Goal: Browse casually: Explore the website without a specific task or goal

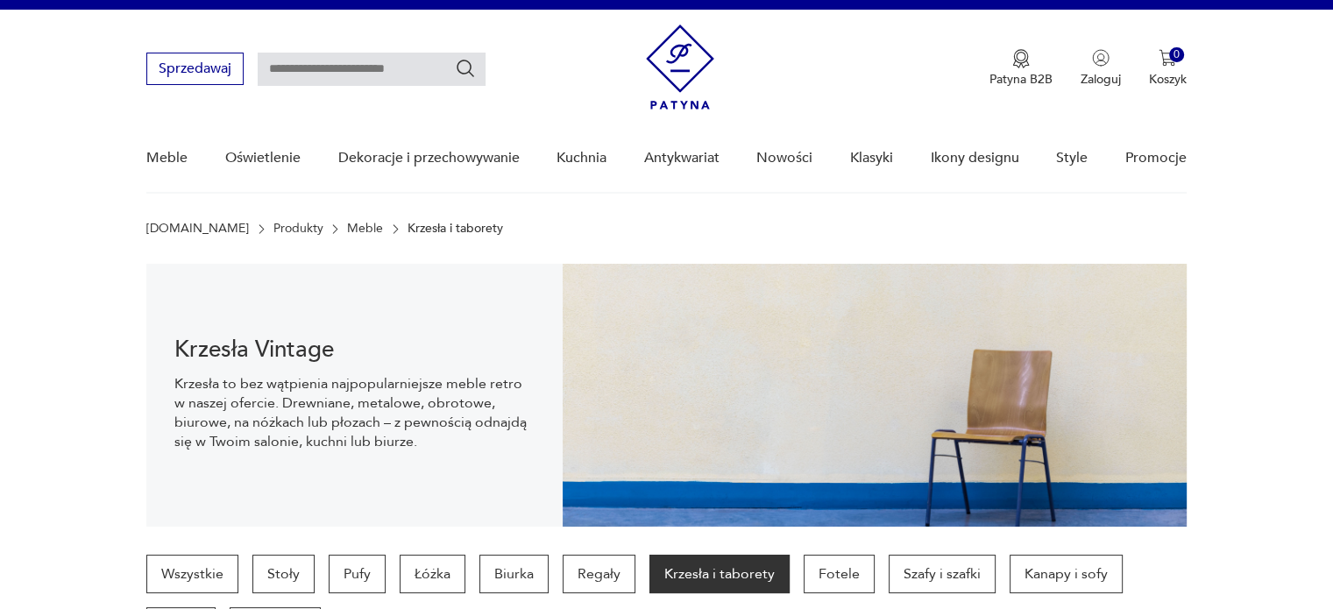
click at [671, 76] on img at bounding box center [680, 67] width 68 height 85
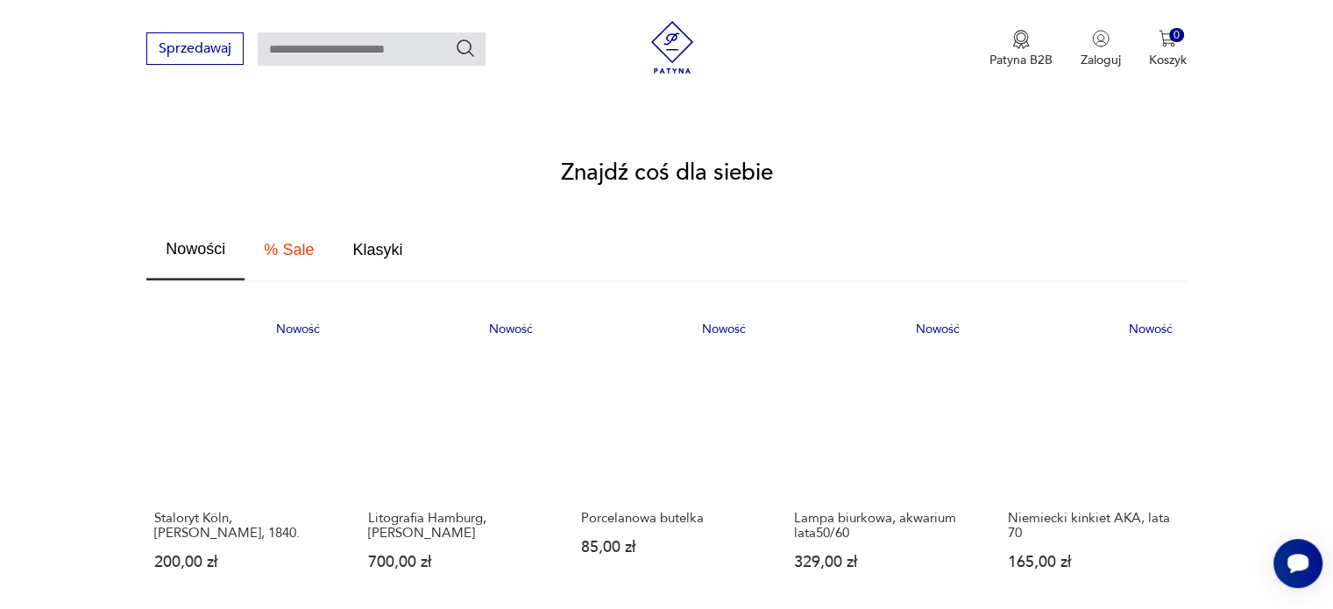
scroll to position [806, 0]
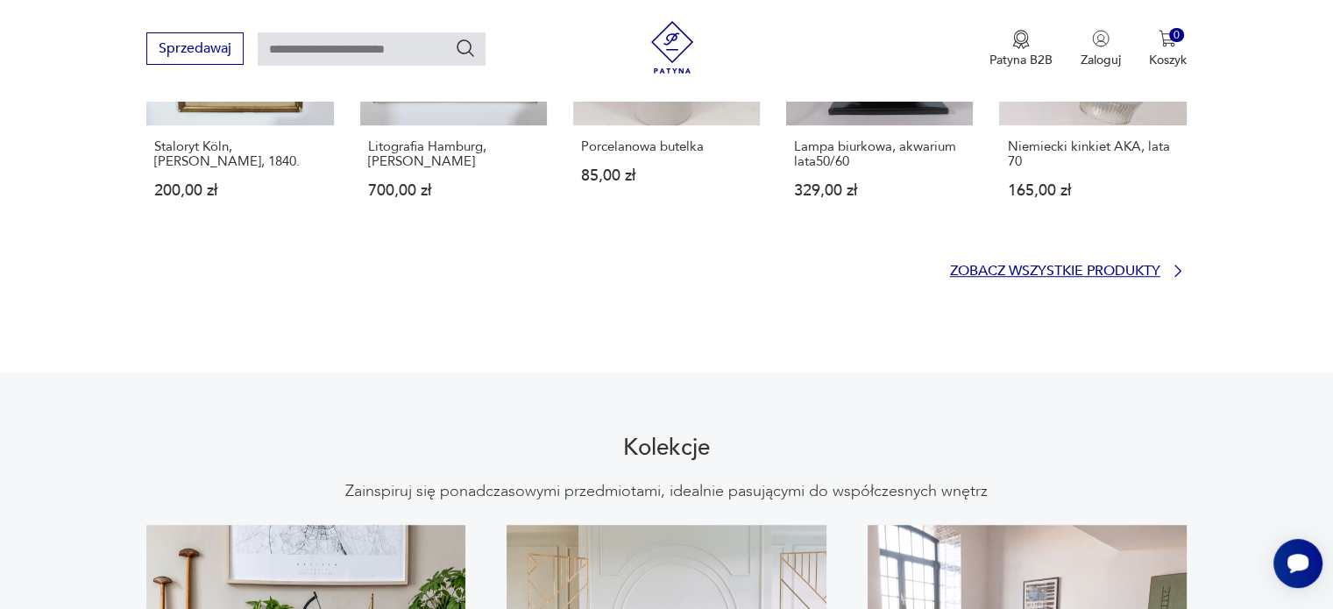
click at [1090, 265] on p "Zobacz wszystkie produkty" at bounding box center [1055, 270] width 210 height 11
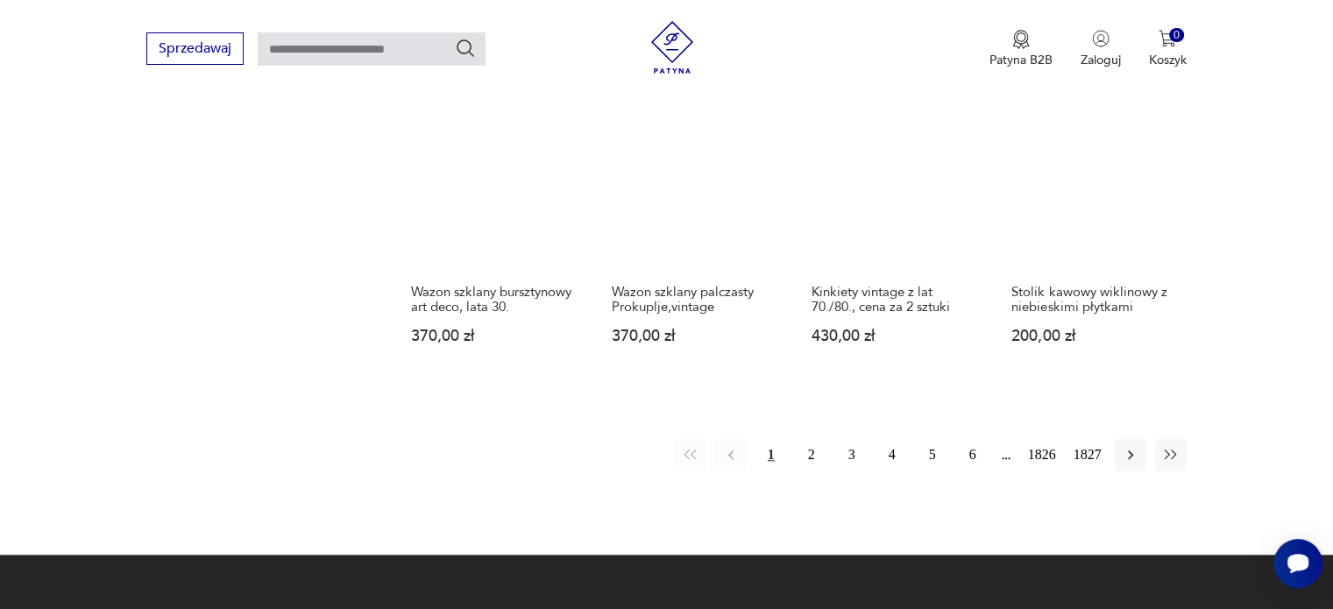
scroll to position [1431, 0]
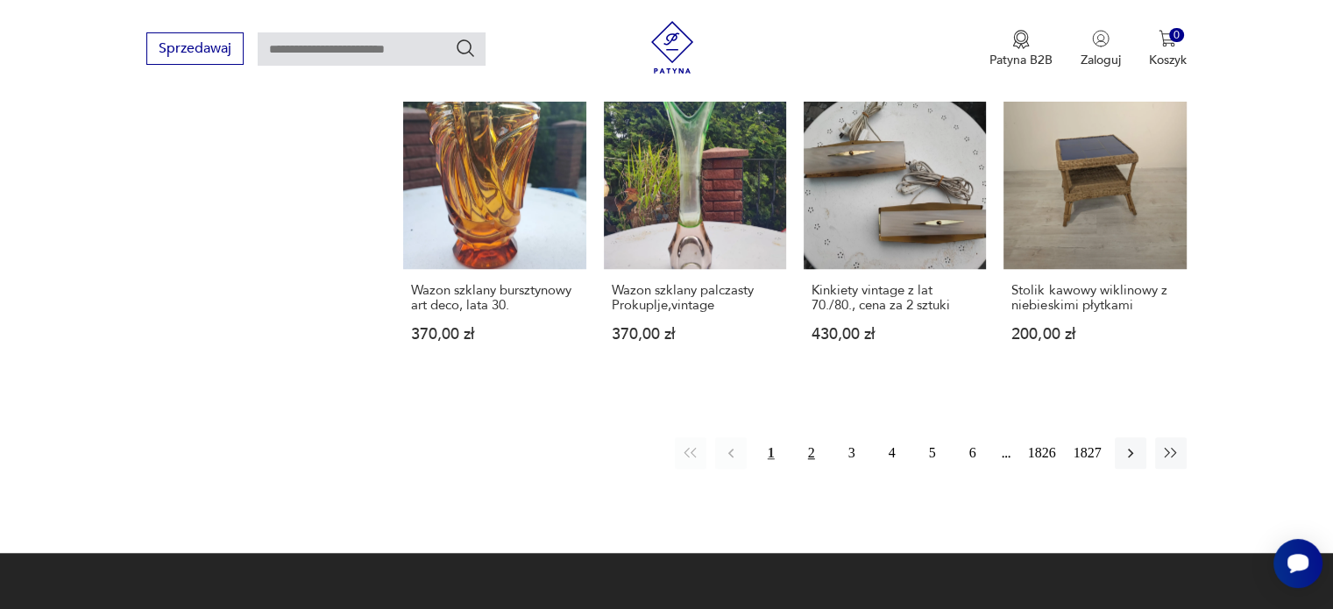
click at [807, 451] on button "2" at bounding box center [812, 453] width 32 height 32
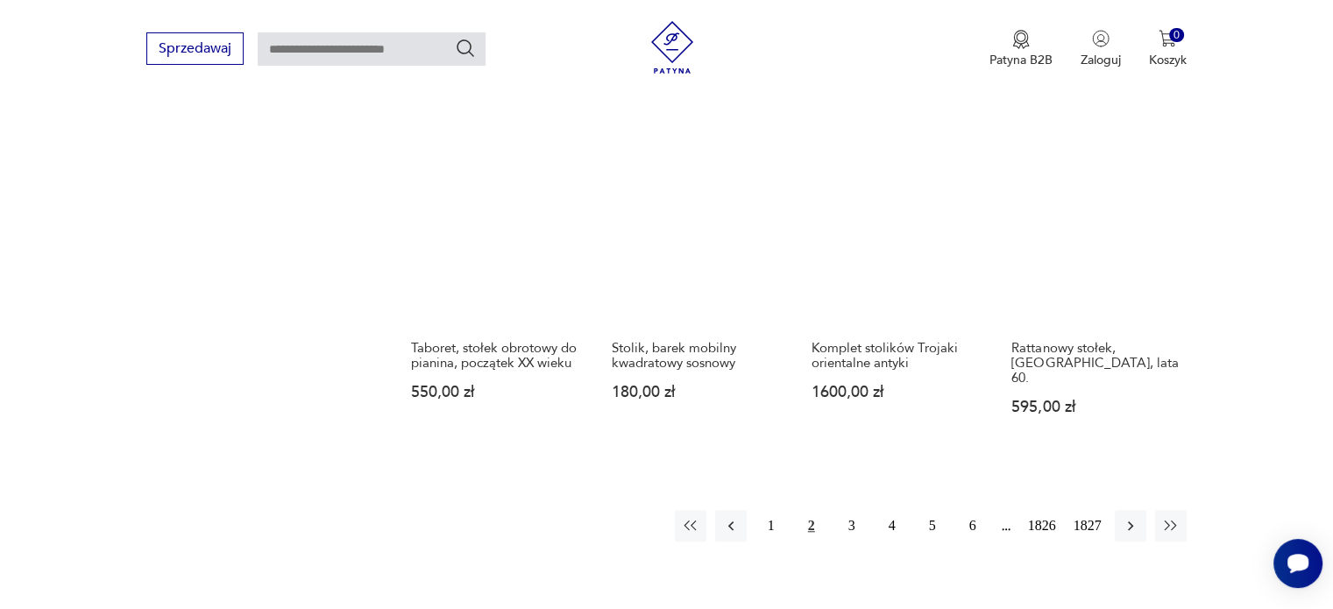
scroll to position [1503, 0]
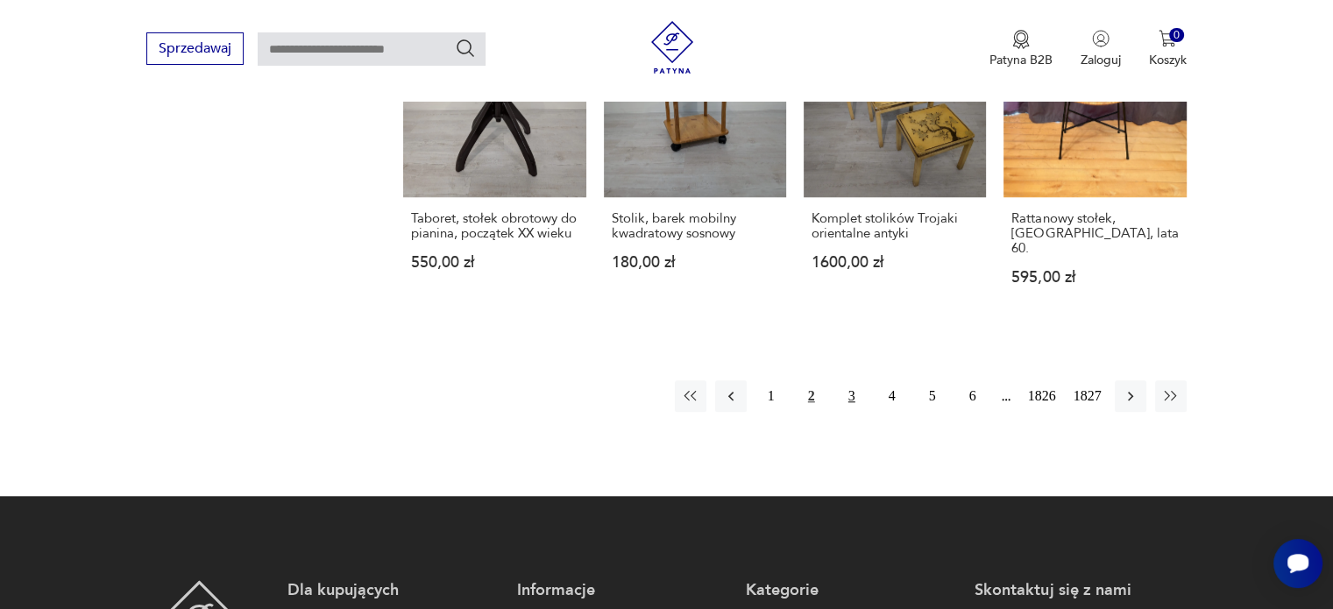
click at [852, 408] on button "3" at bounding box center [852, 396] width 32 height 32
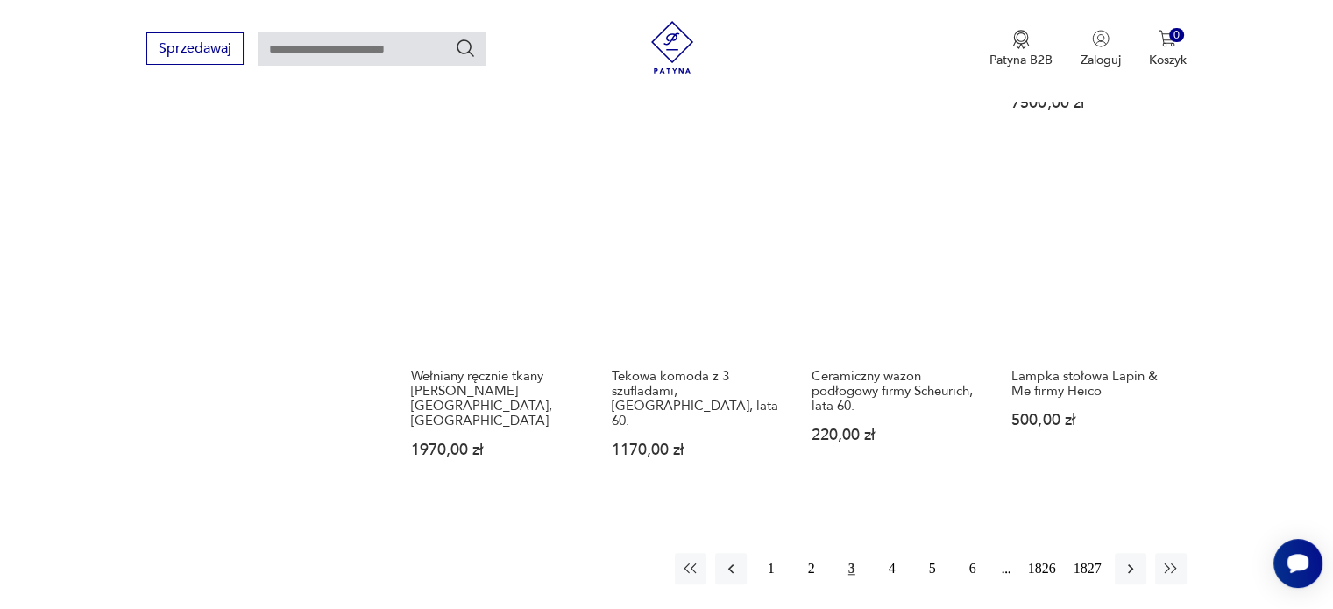
scroll to position [1385, 0]
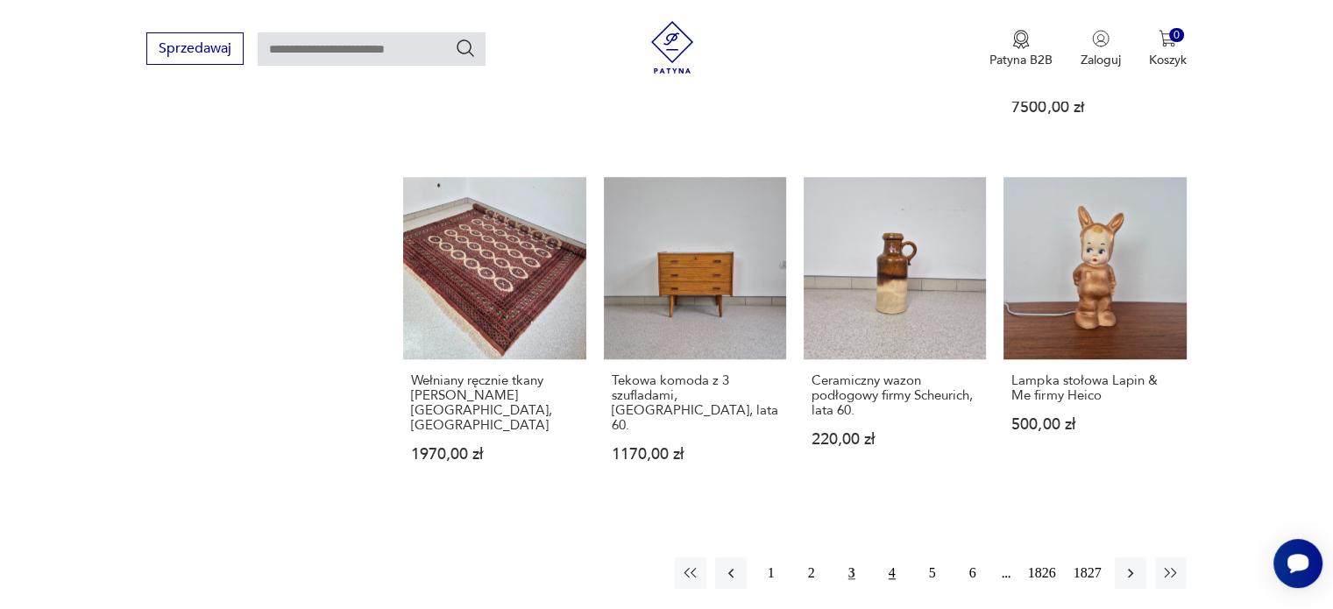
click at [887, 557] on button "4" at bounding box center [892, 573] width 32 height 32
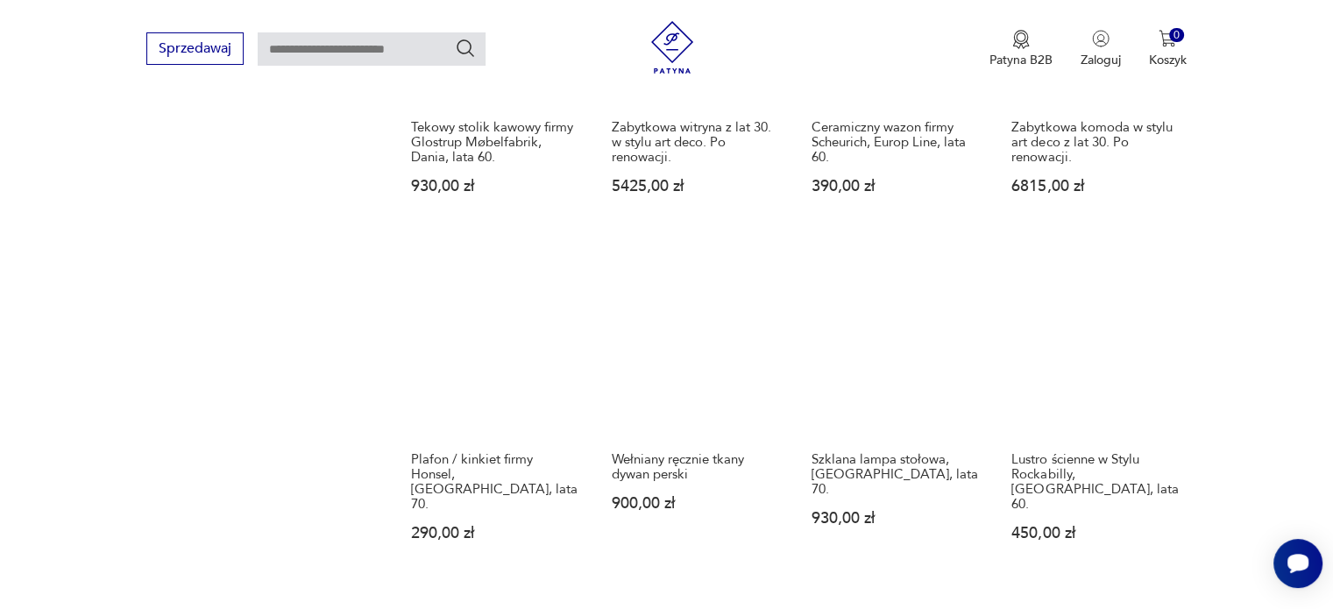
scroll to position [1505, 0]
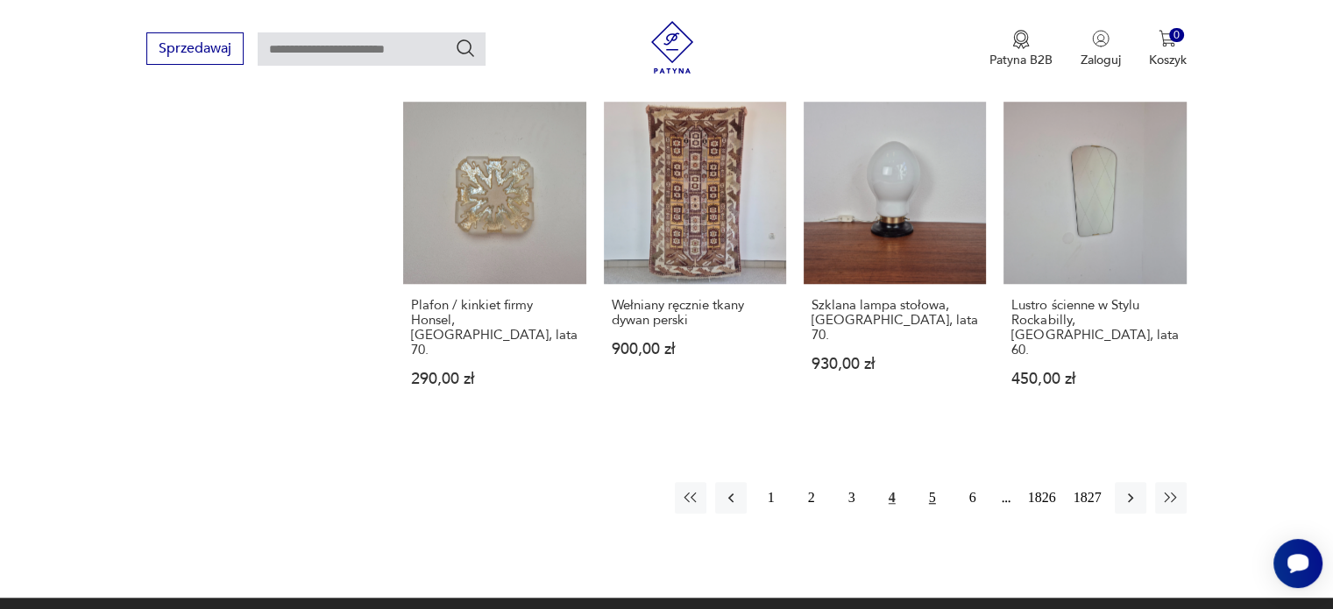
click at [927, 482] on button "5" at bounding box center [932, 498] width 32 height 32
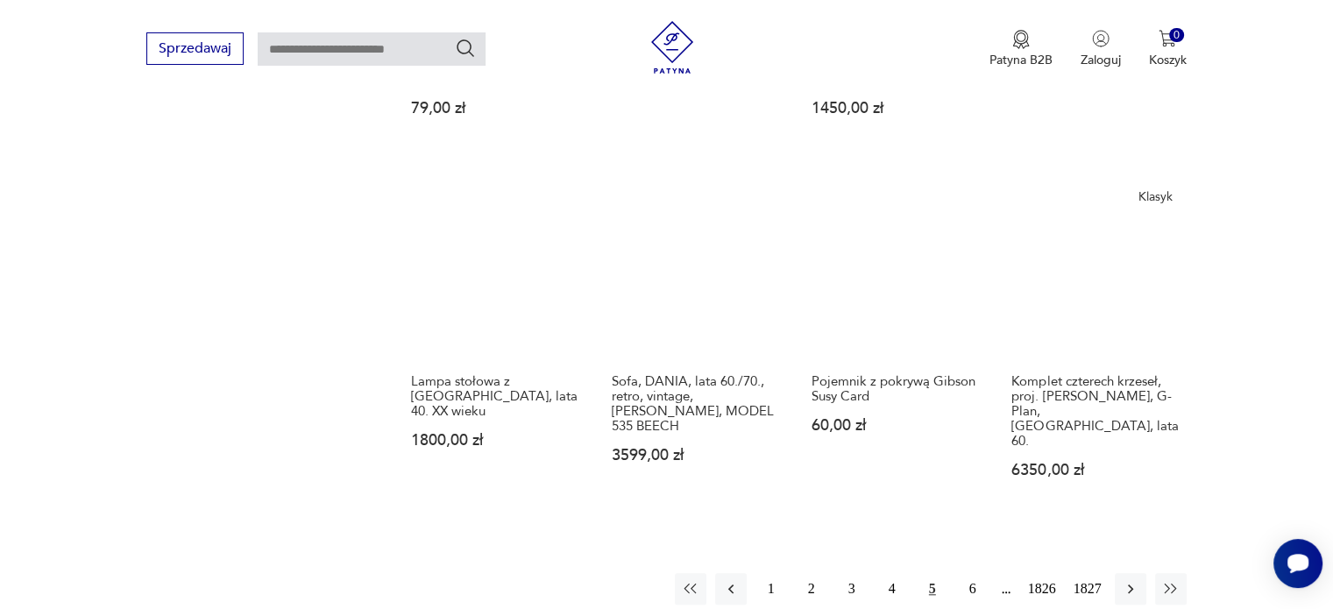
scroll to position [1536, 0]
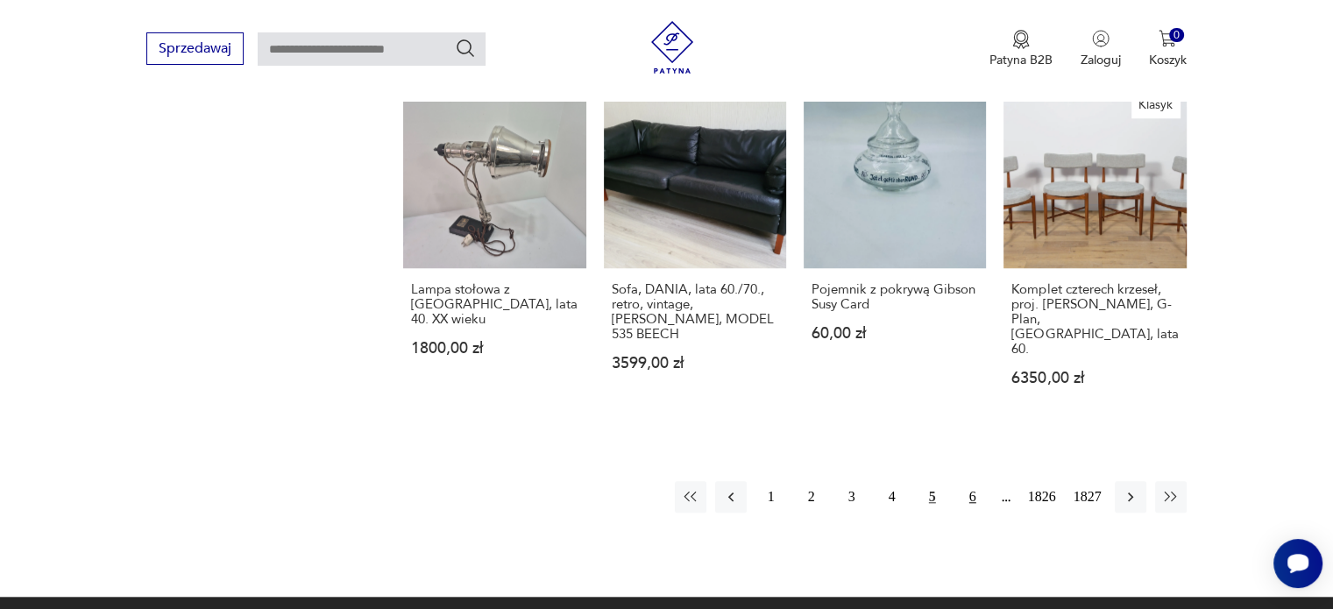
click at [962, 481] on button "6" at bounding box center [973, 497] width 32 height 32
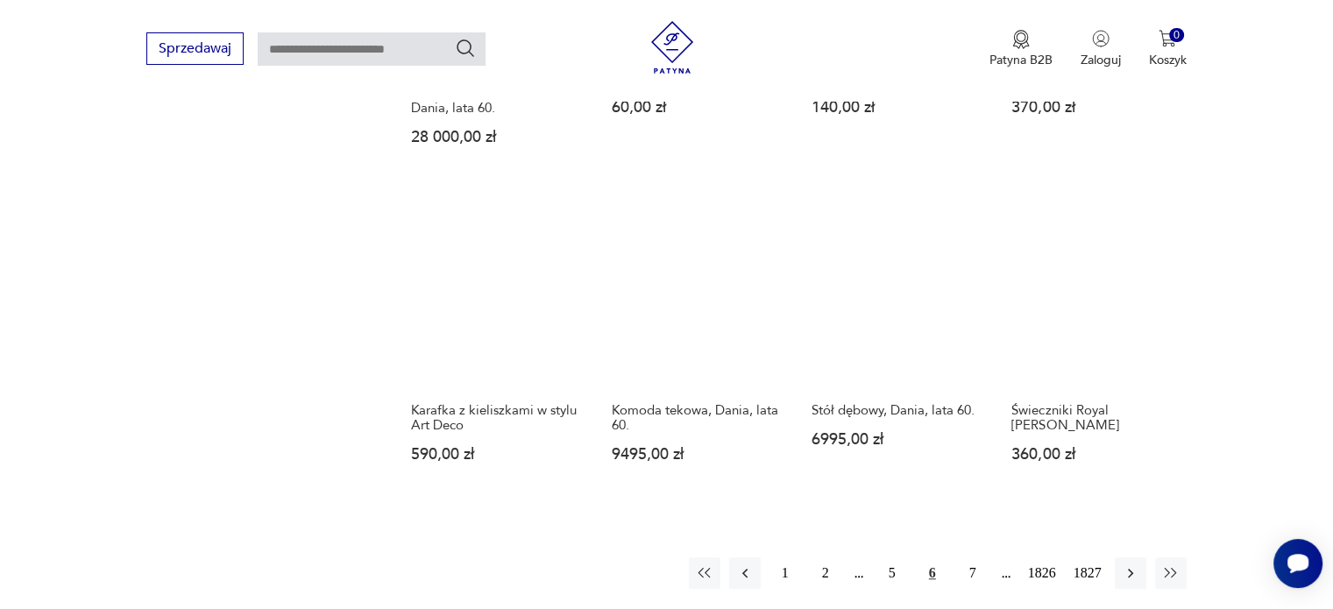
scroll to position [1428, 0]
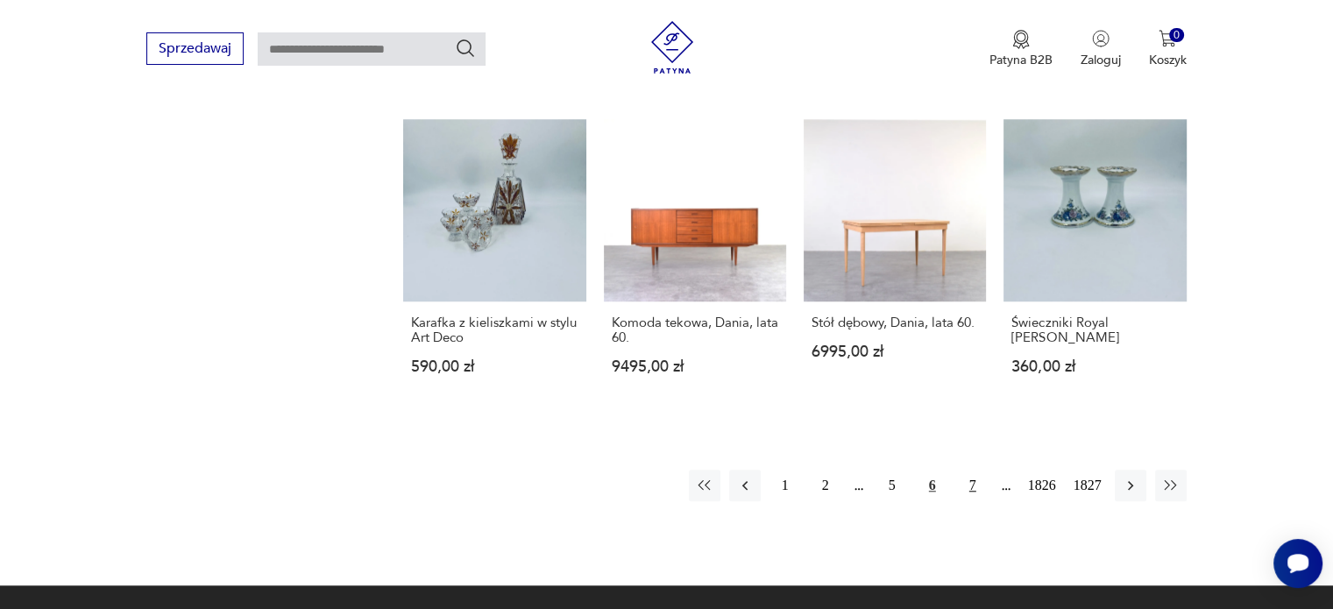
click at [971, 470] on button "7" at bounding box center [973, 486] width 32 height 32
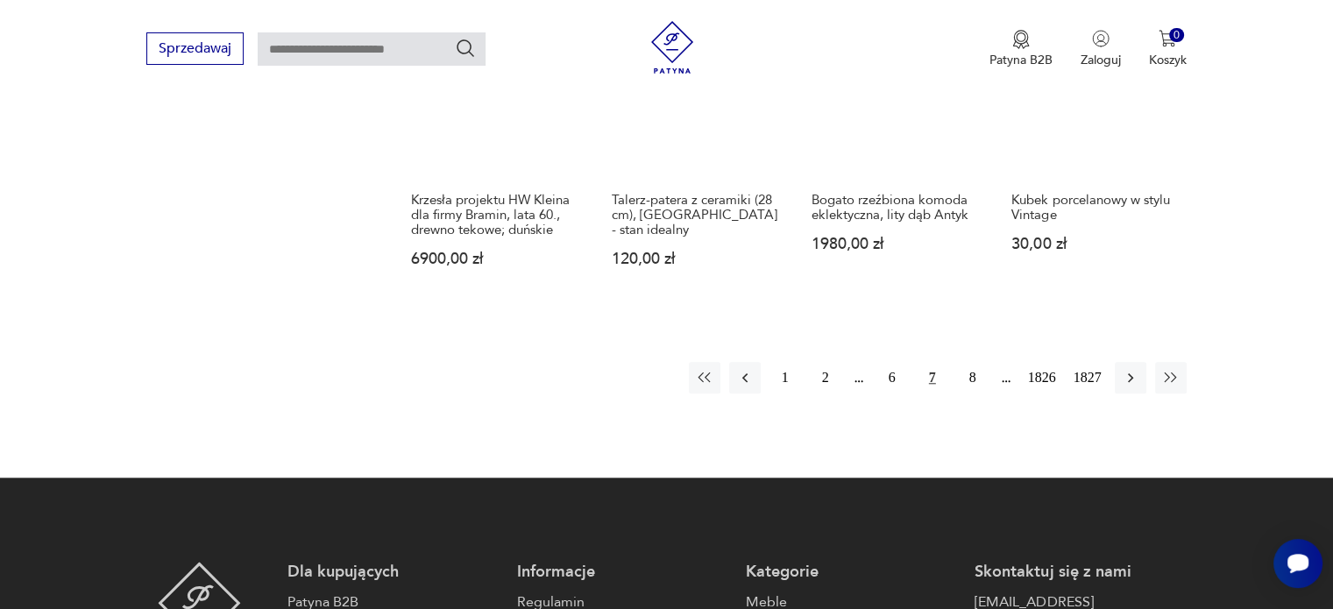
scroll to position [1626, 0]
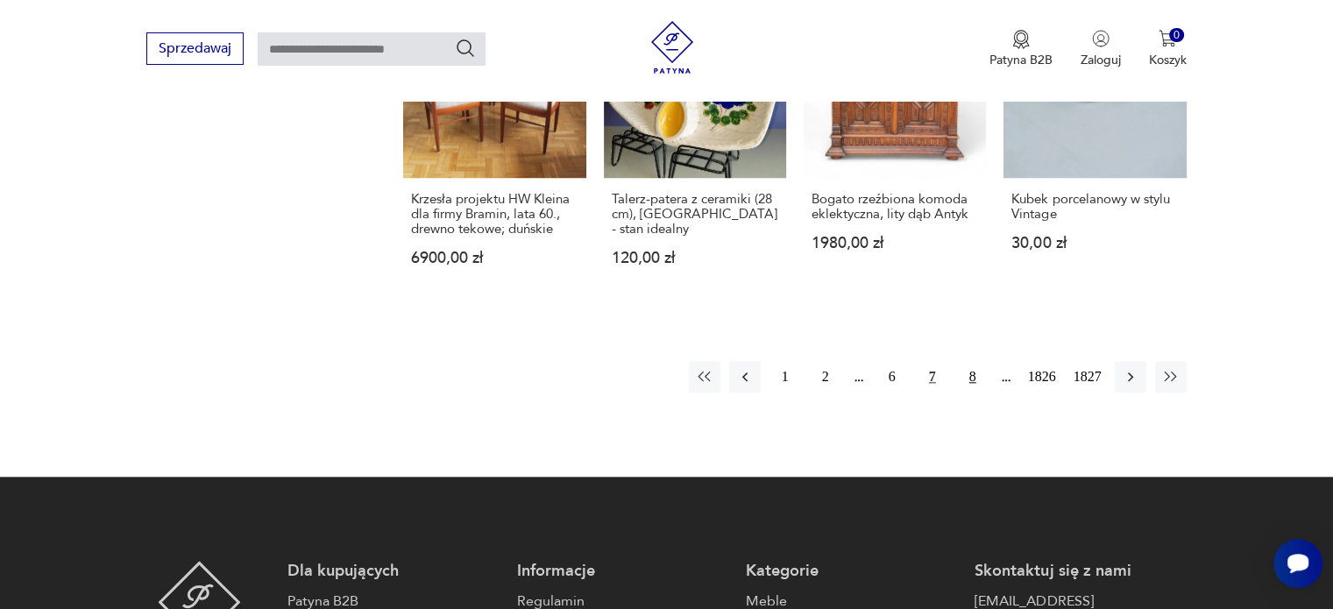
click at [965, 361] on button "8" at bounding box center [973, 377] width 32 height 32
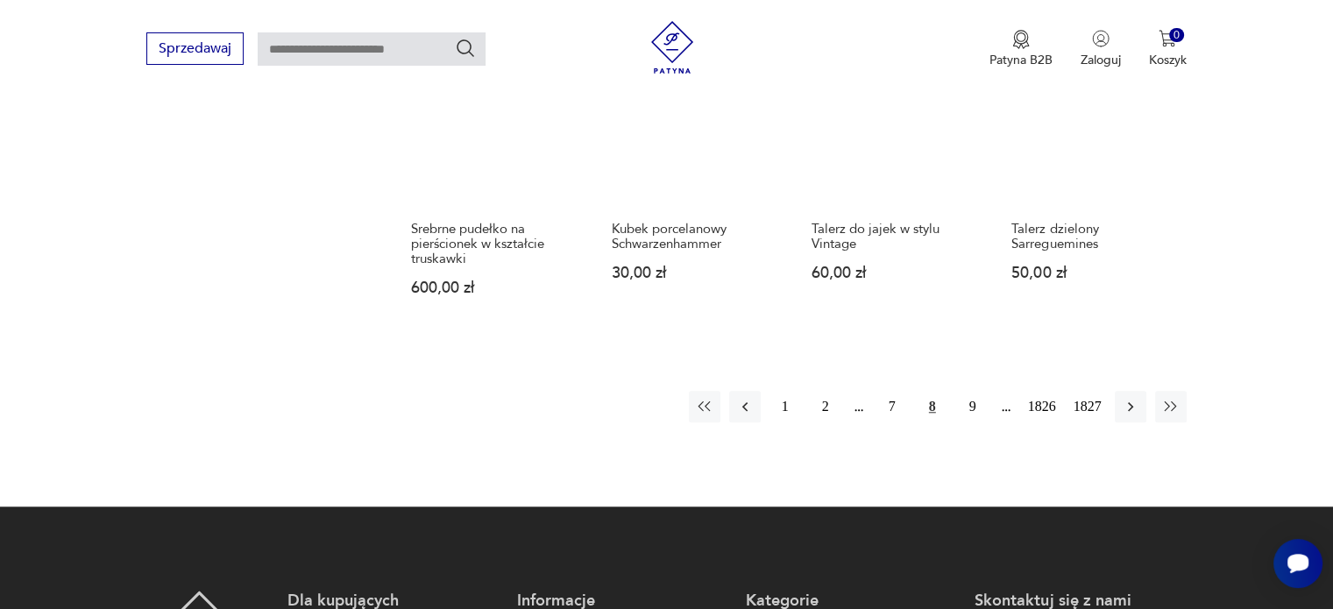
scroll to position [1508, 0]
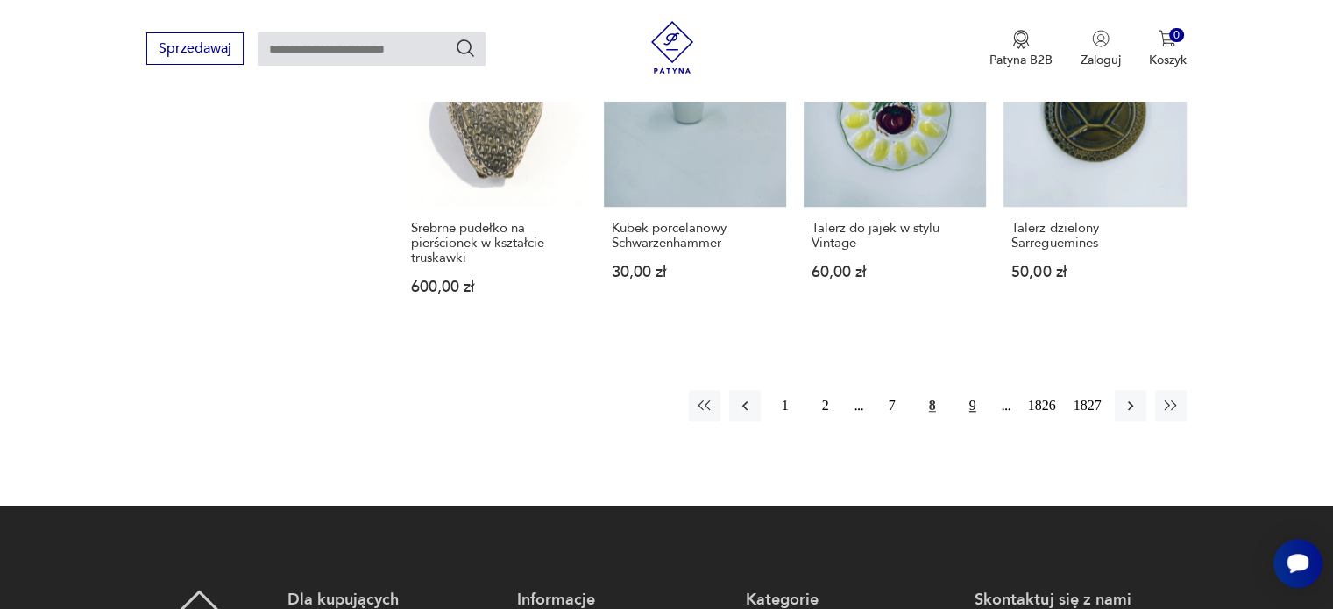
click at [968, 393] on button "9" at bounding box center [973, 406] width 32 height 32
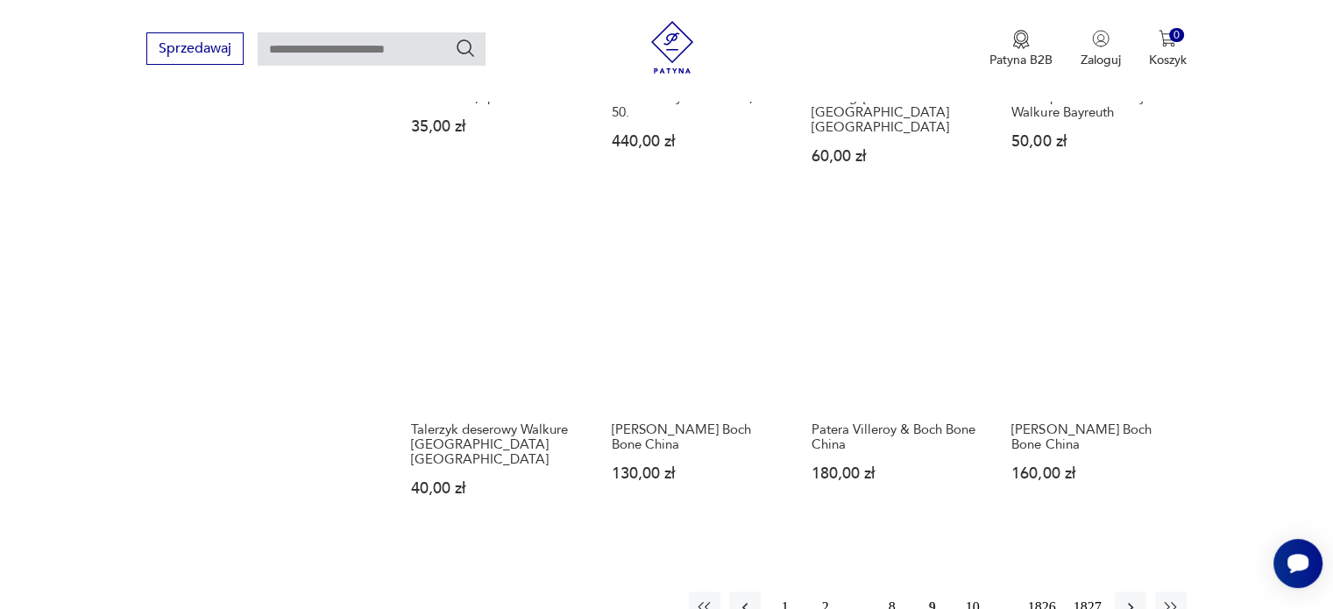
scroll to position [1552, 0]
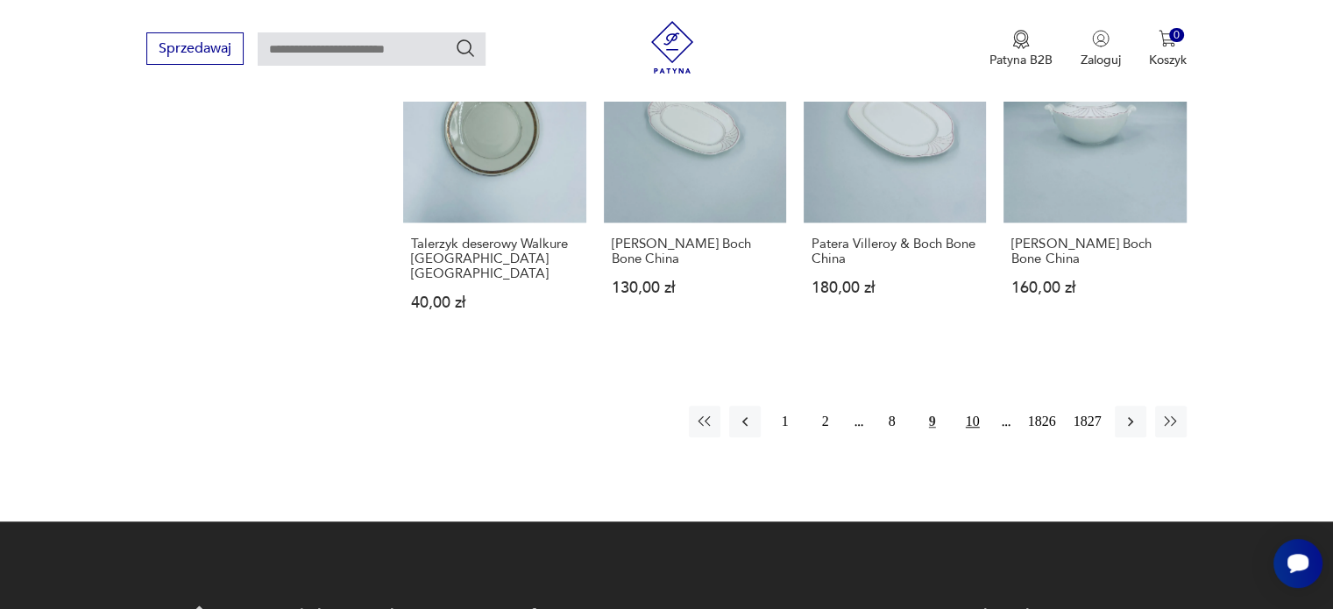
click at [979, 406] on button "10" at bounding box center [973, 422] width 32 height 32
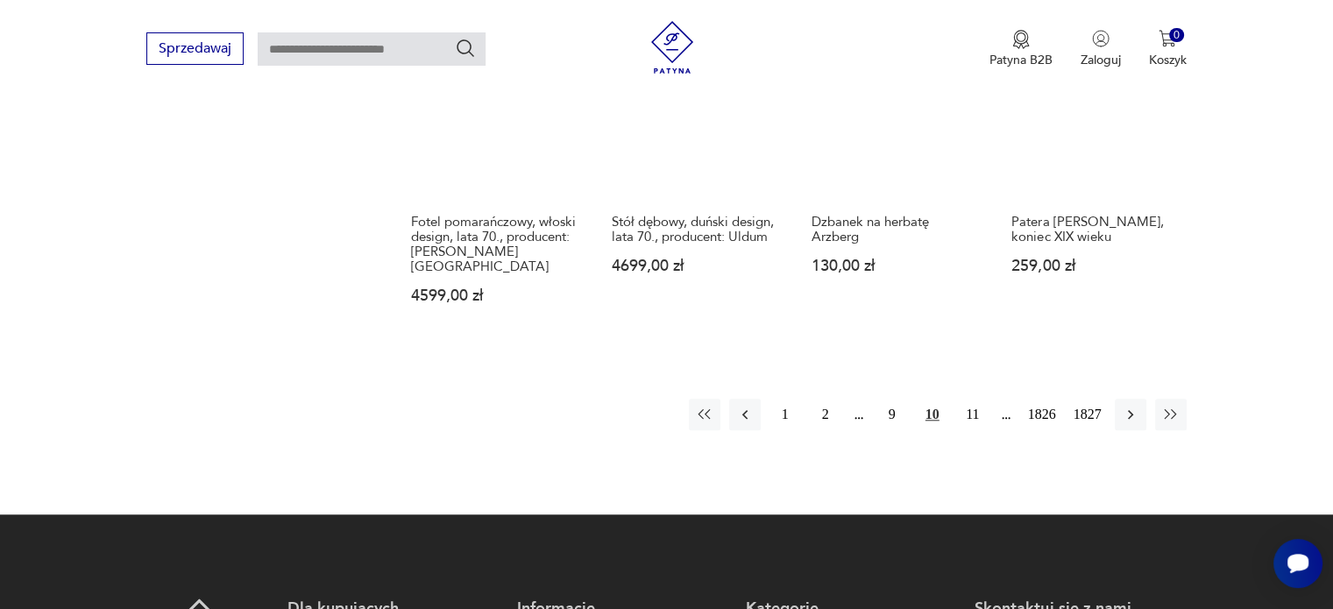
scroll to position [1548, 0]
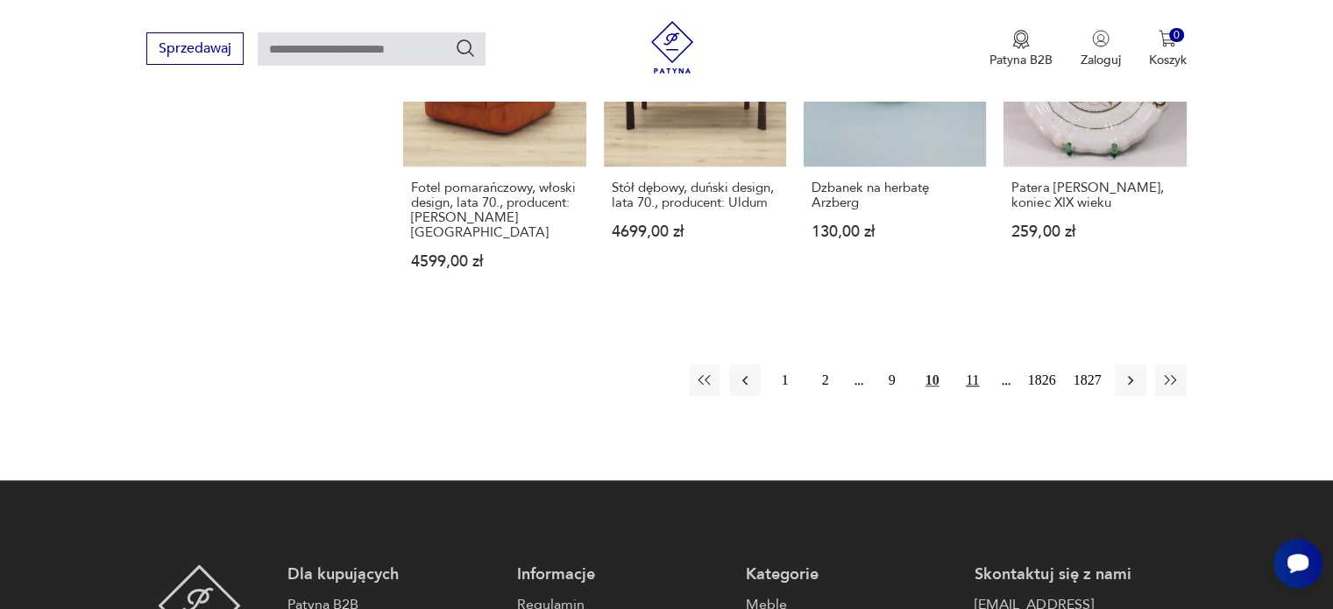
click at [972, 364] on button "11" at bounding box center [973, 380] width 32 height 32
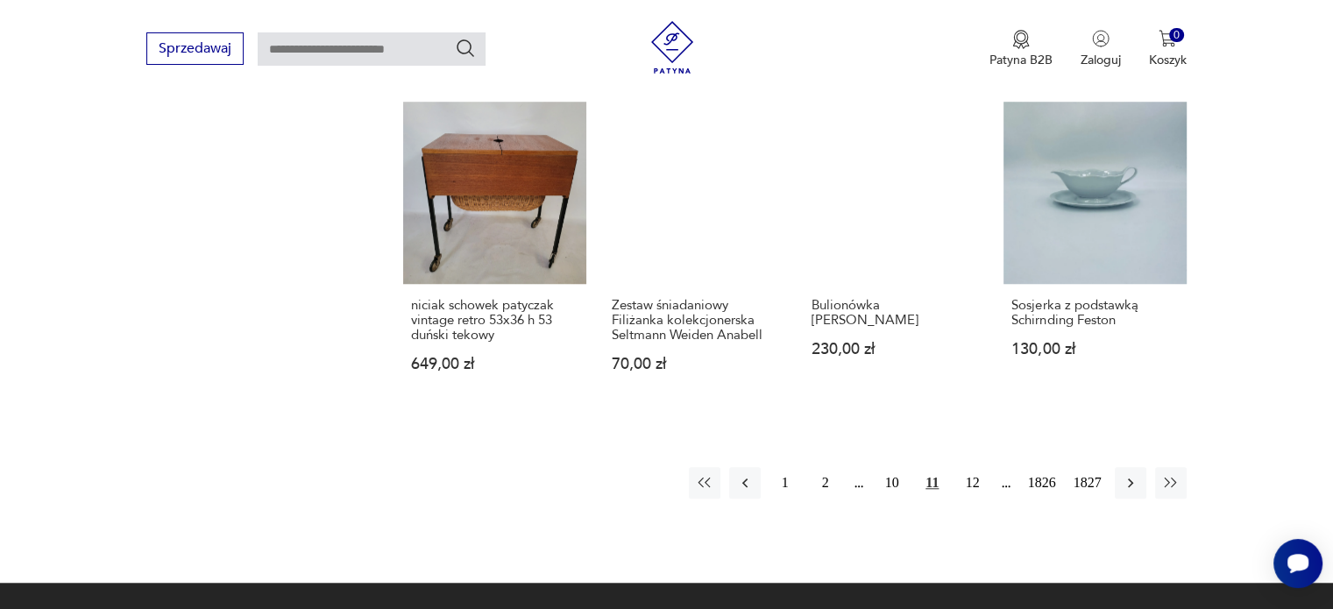
scroll to position [1474, 0]
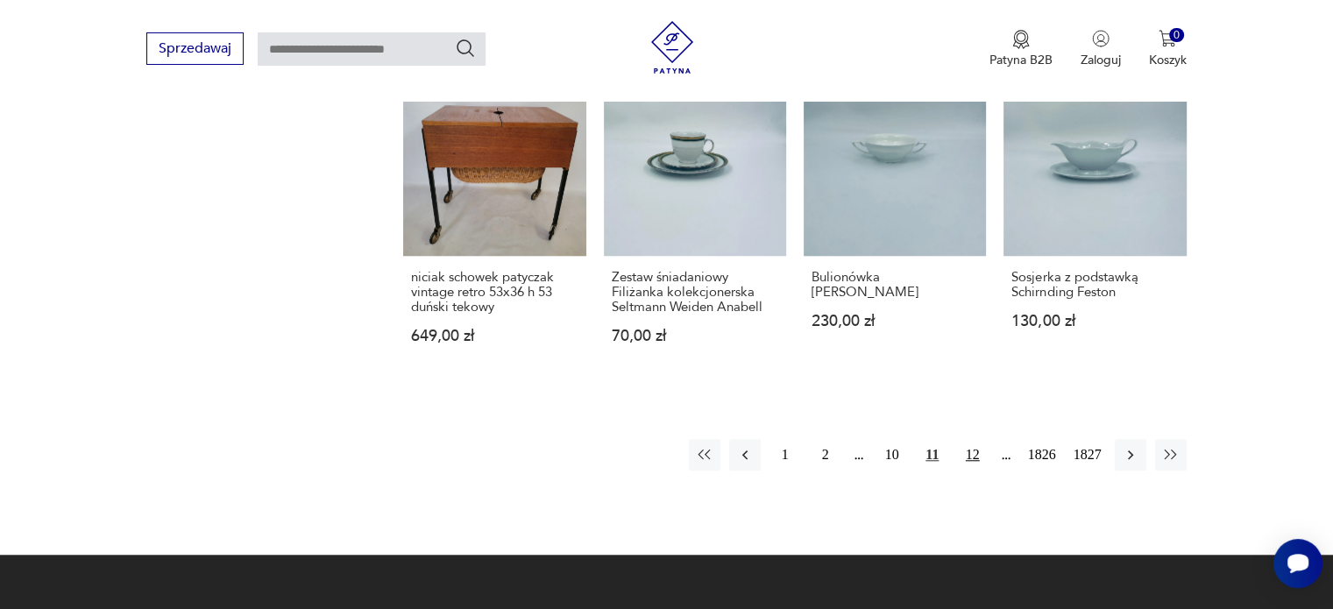
click at [978, 448] on button "12" at bounding box center [973, 455] width 32 height 32
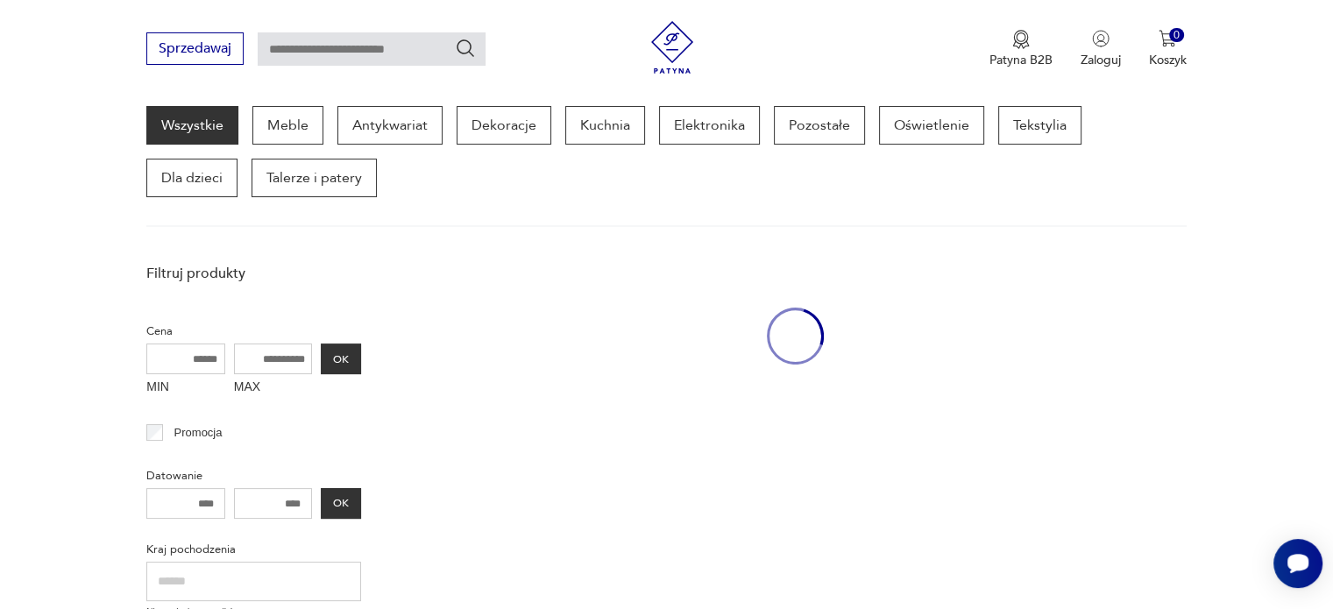
scroll to position [226, 0]
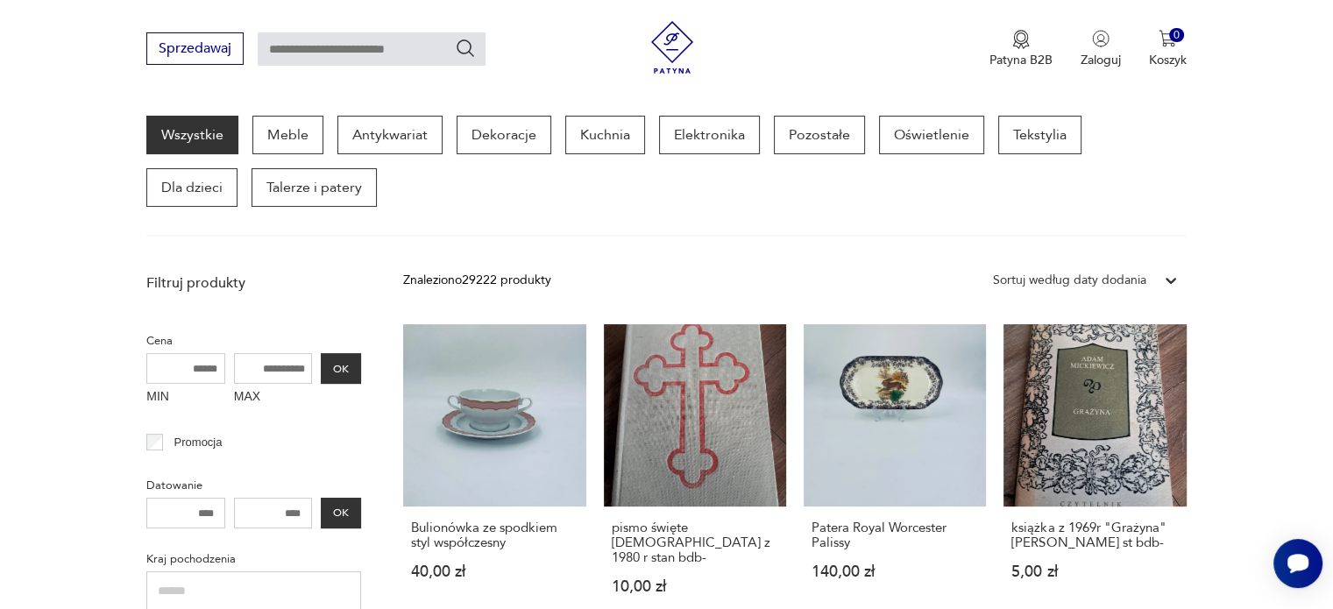
drag, startPoint x: 978, startPoint y: 448, endPoint x: 880, endPoint y: 234, distance: 235.2
click at [880, 234] on div "Wszystkie Meble Antykwariat Dekoracje Kuchnia Elektronika Pozostałe Oświetlenie…" at bounding box center [665, 176] width 1039 height 121
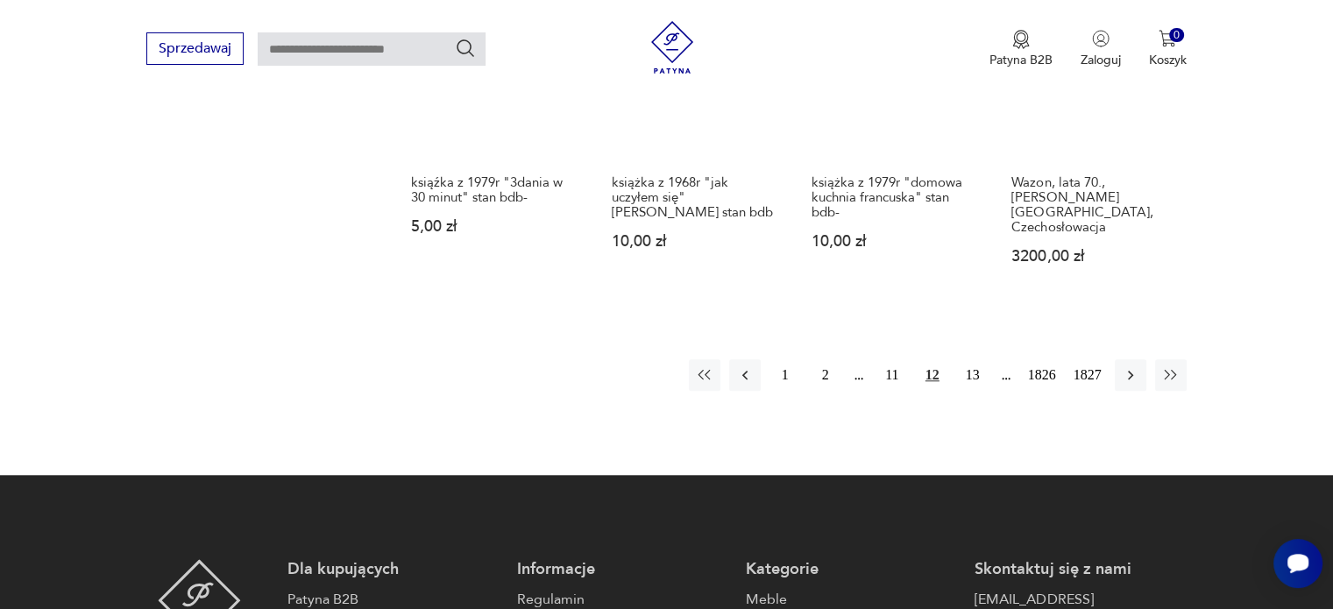
scroll to position [1584, 0]
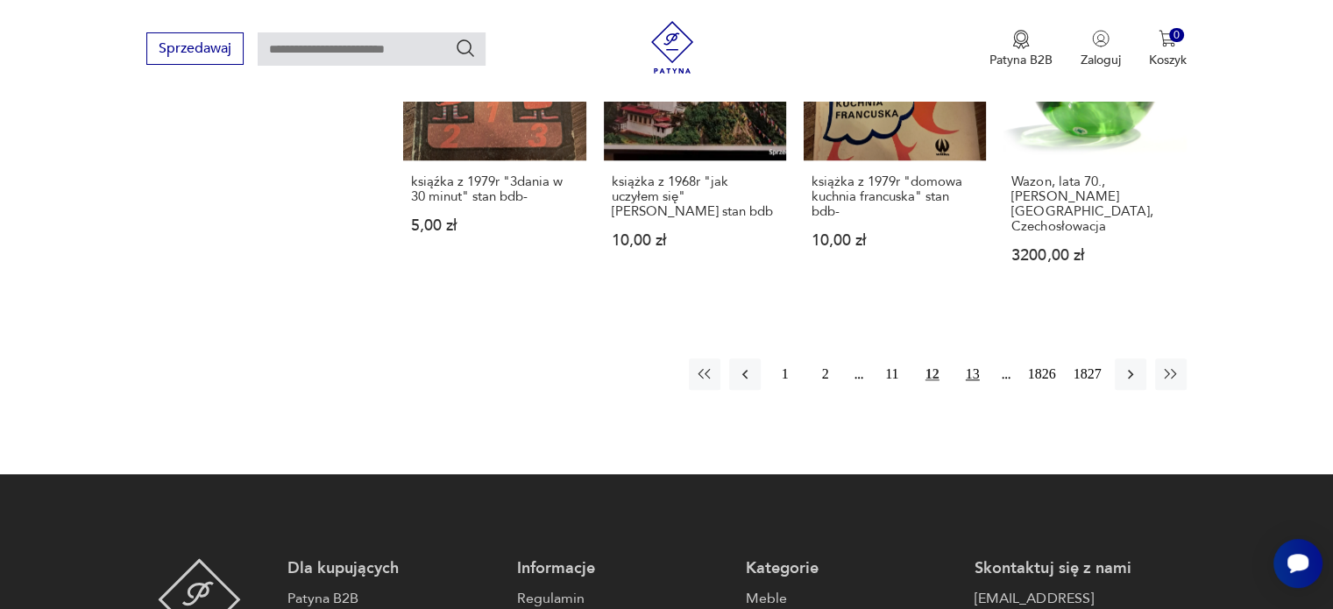
click at [980, 368] on button "13" at bounding box center [973, 374] width 32 height 32
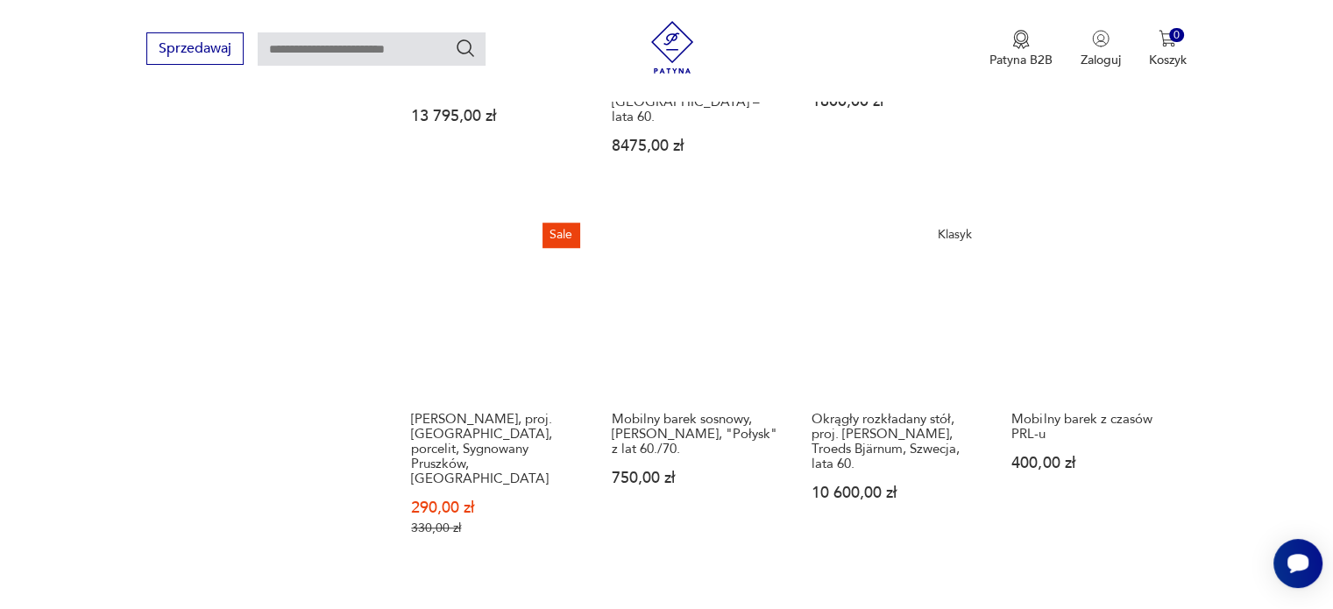
scroll to position [1464, 0]
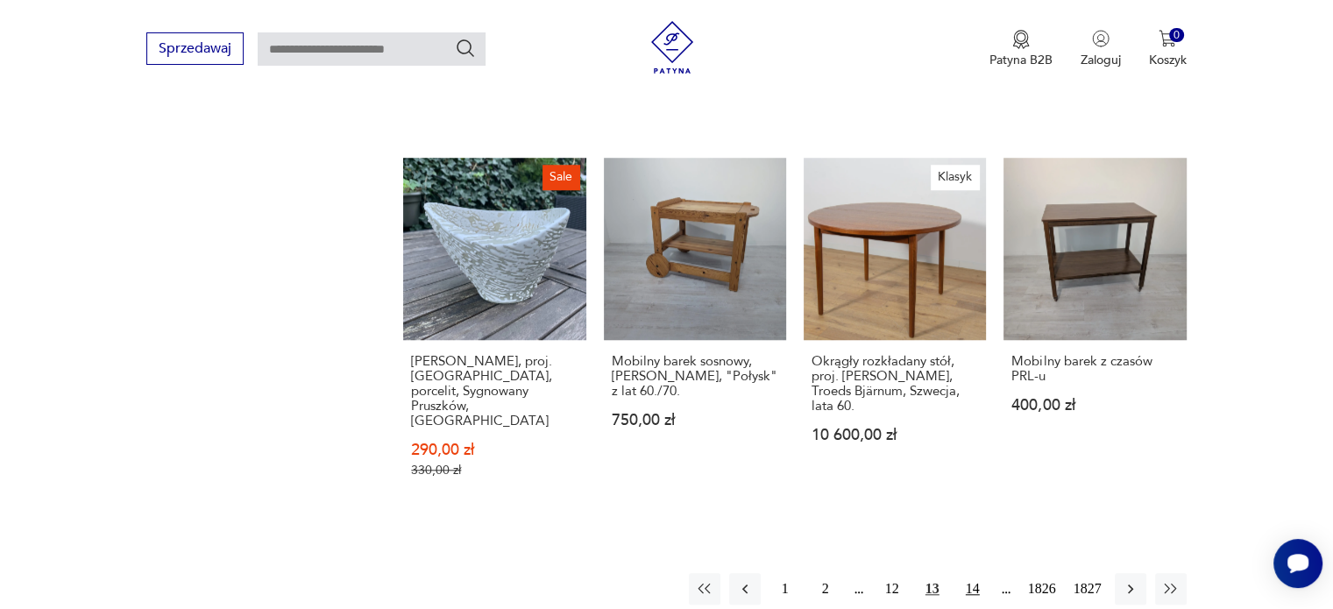
click at [980, 573] on button "14" at bounding box center [973, 589] width 32 height 32
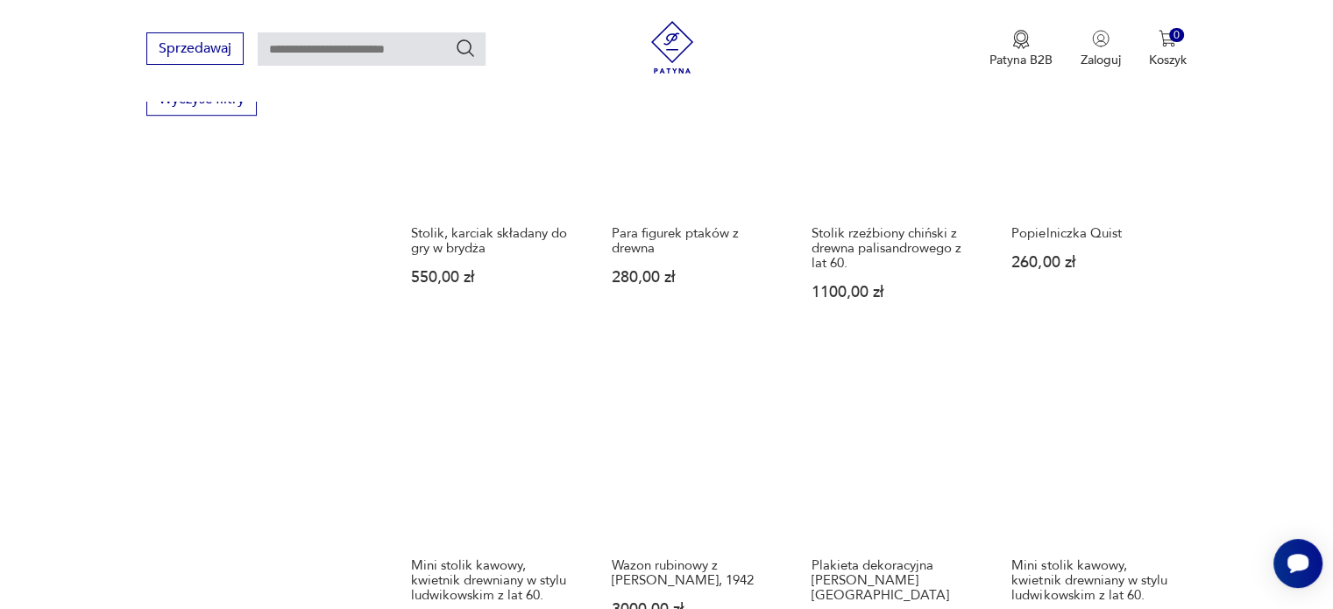
scroll to position [1601, 0]
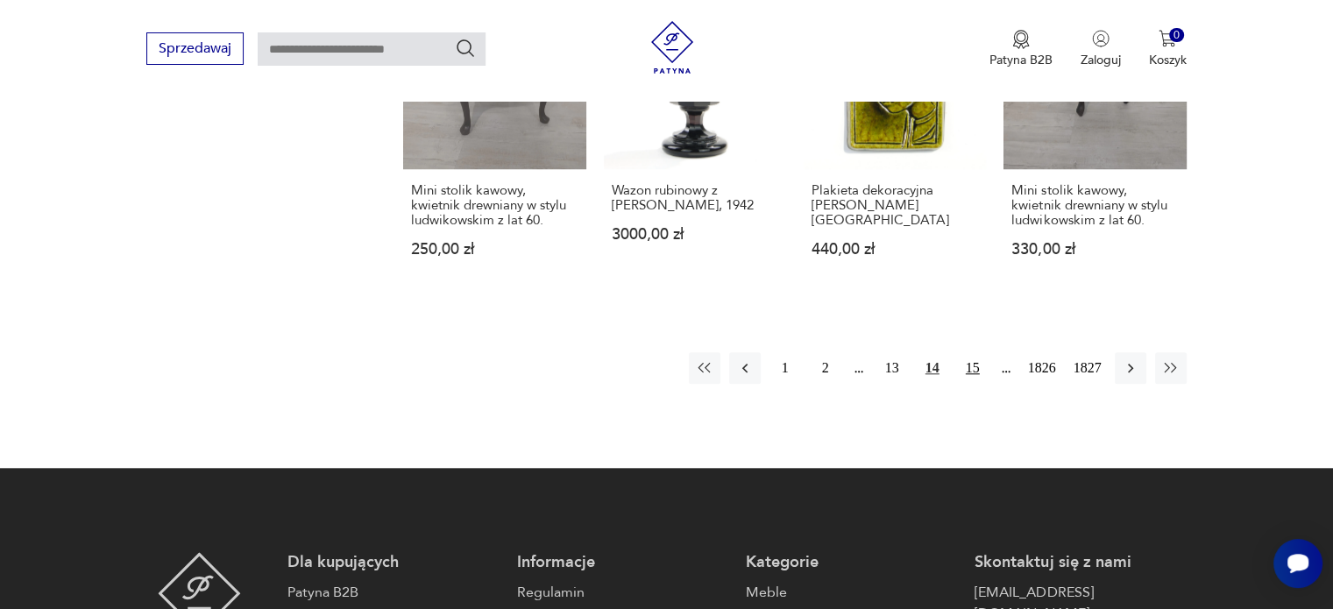
click at [974, 363] on button "15" at bounding box center [973, 368] width 32 height 32
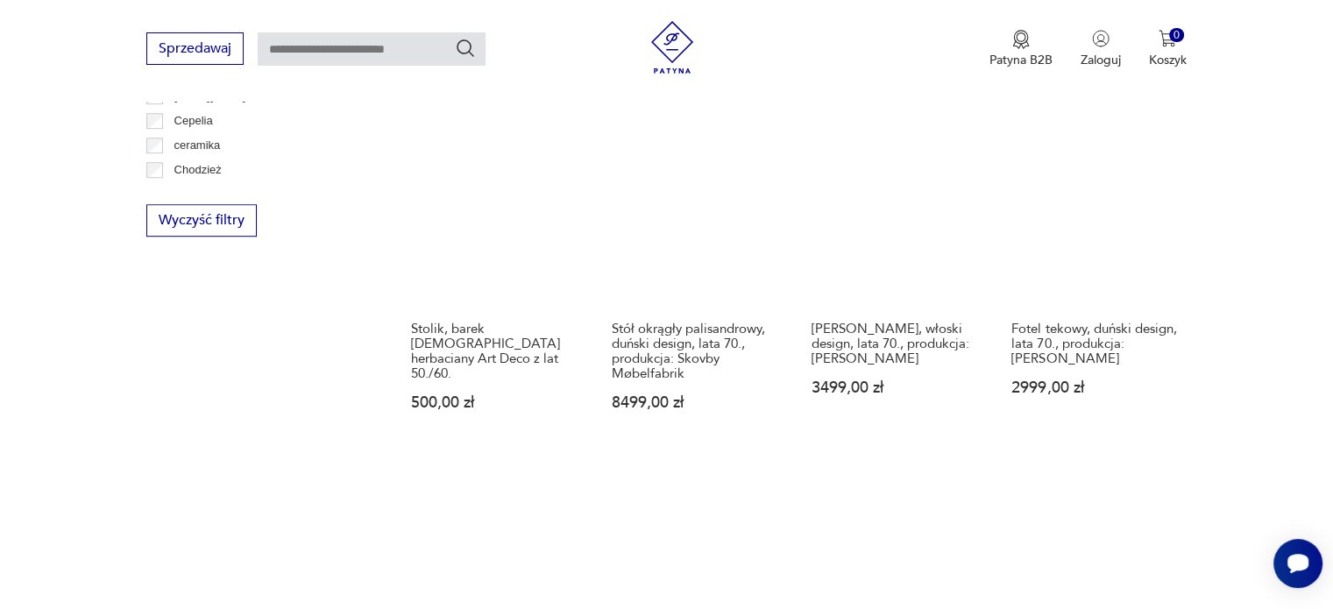
scroll to position [1409, 0]
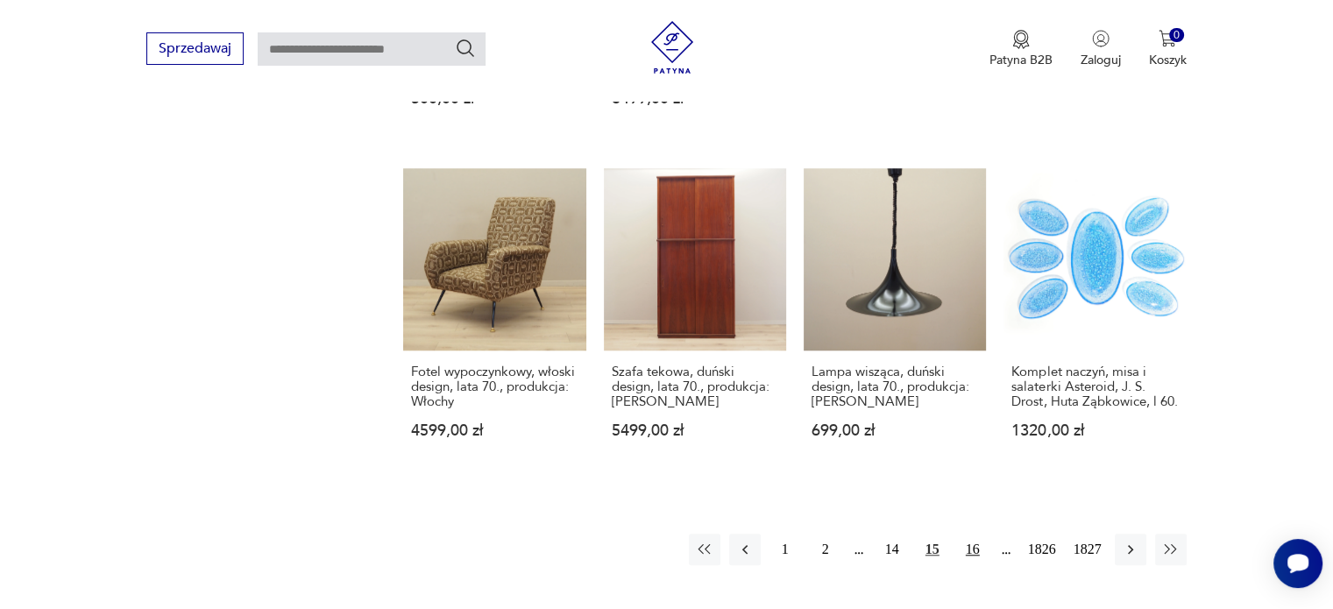
click at [974, 534] on button "16" at bounding box center [973, 550] width 32 height 32
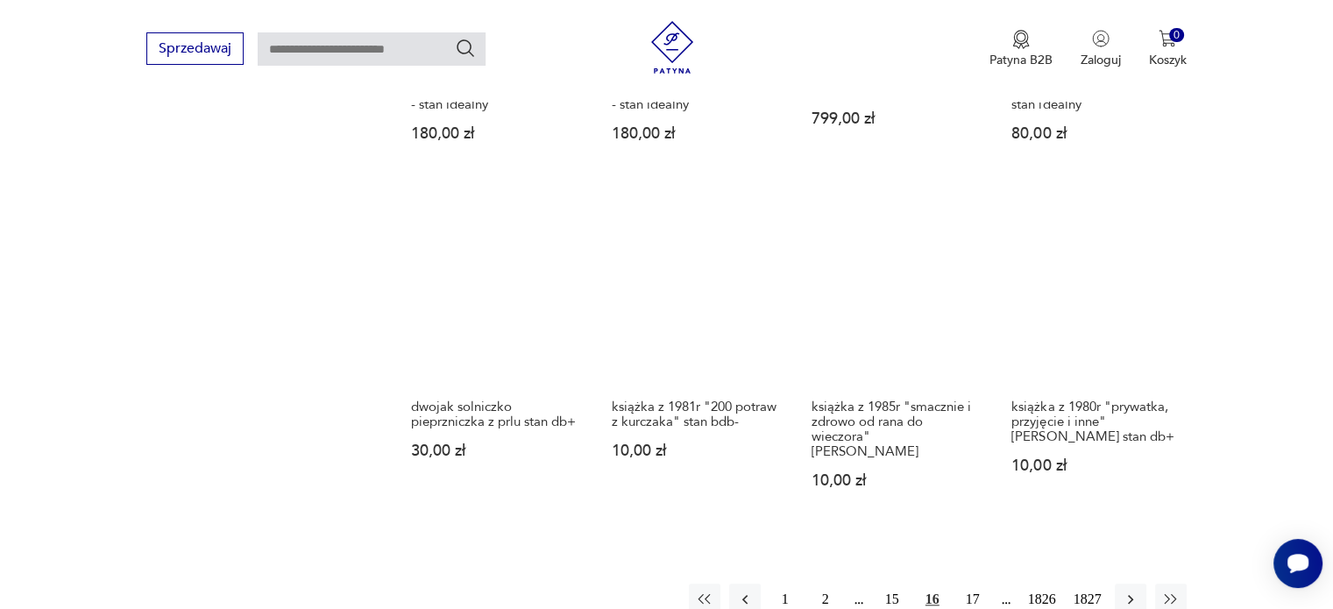
scroll to position [1417, 0]
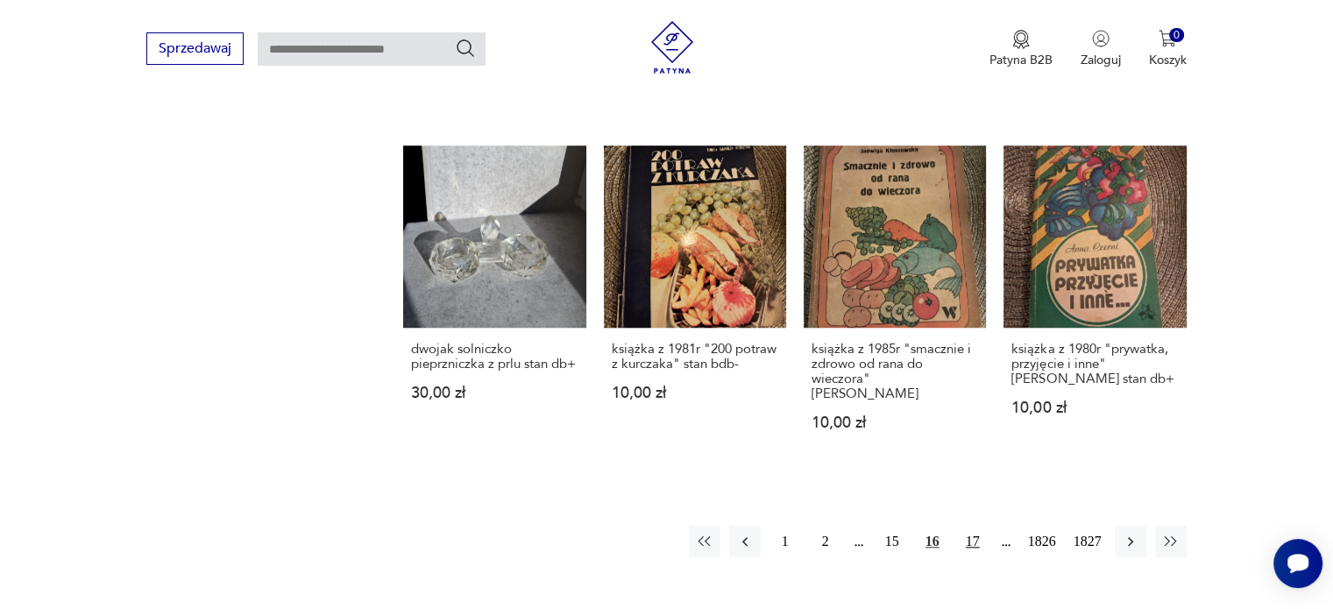
click at [971, 526] on button "17" at bounding box center [973, 542] width 32 height 32
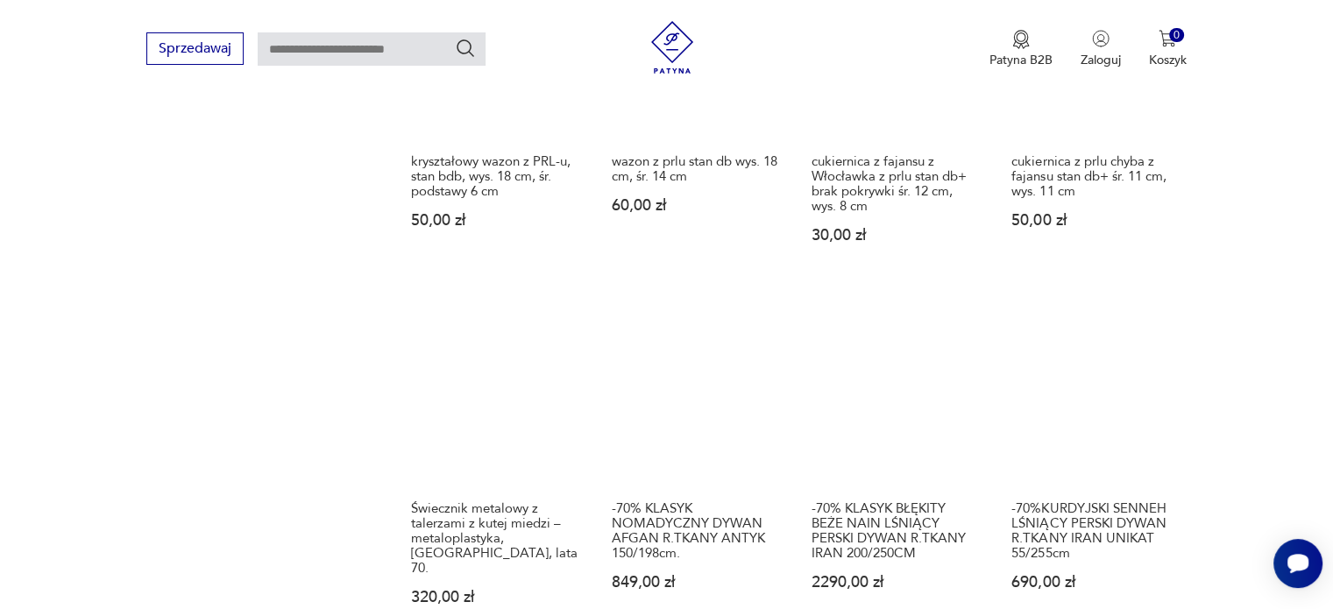
scroll to position [1530, 0]
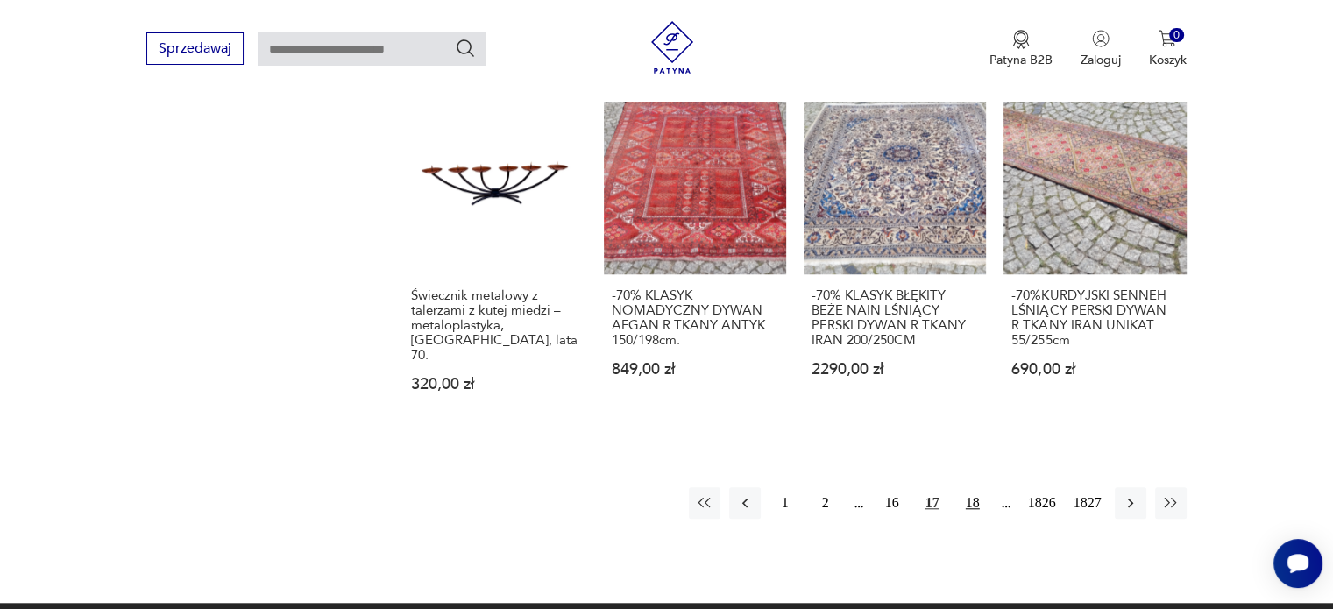
click at [971, 487] on button "18" at bounding box center [973, 503] width 32 height 32
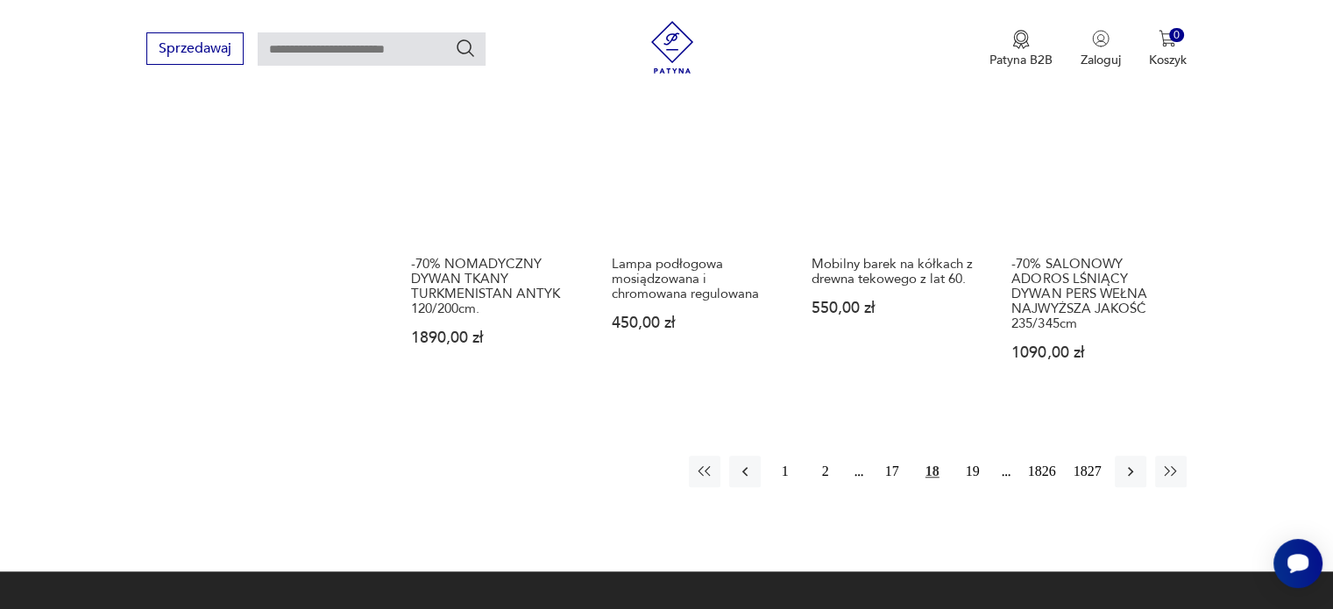
scroll to position [1562, 0]
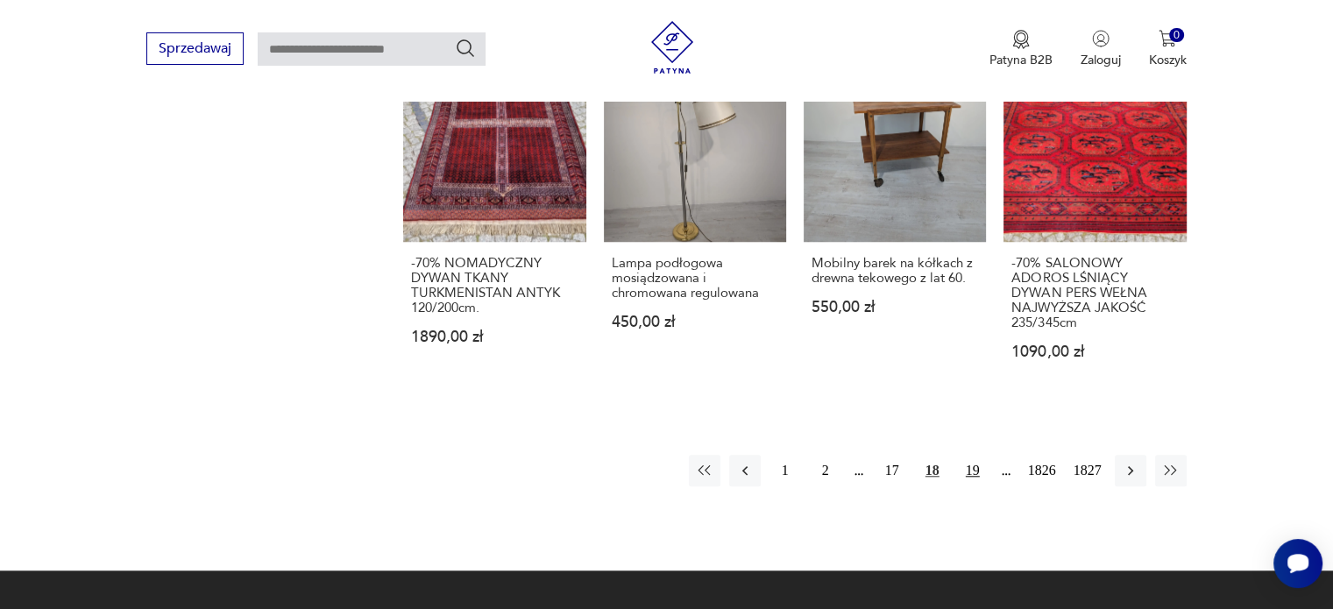
click at [972, 455] on button "19" at bounding box center [973, 471] width 32 height 32
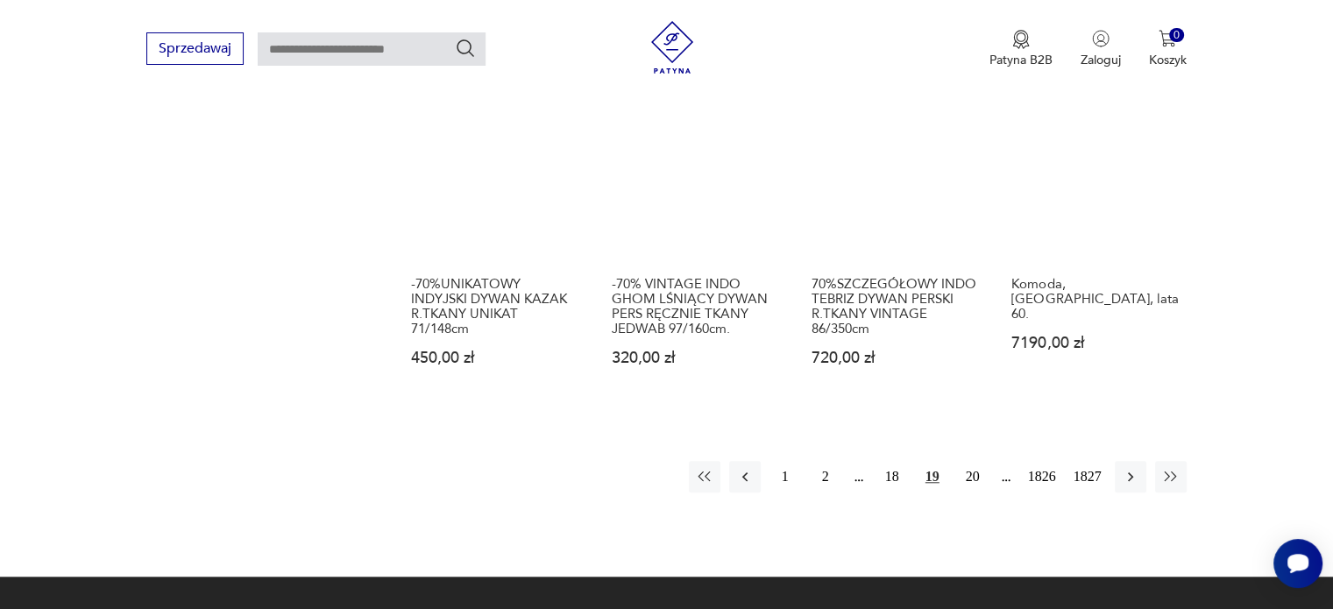
scroll to position [1560, 0]
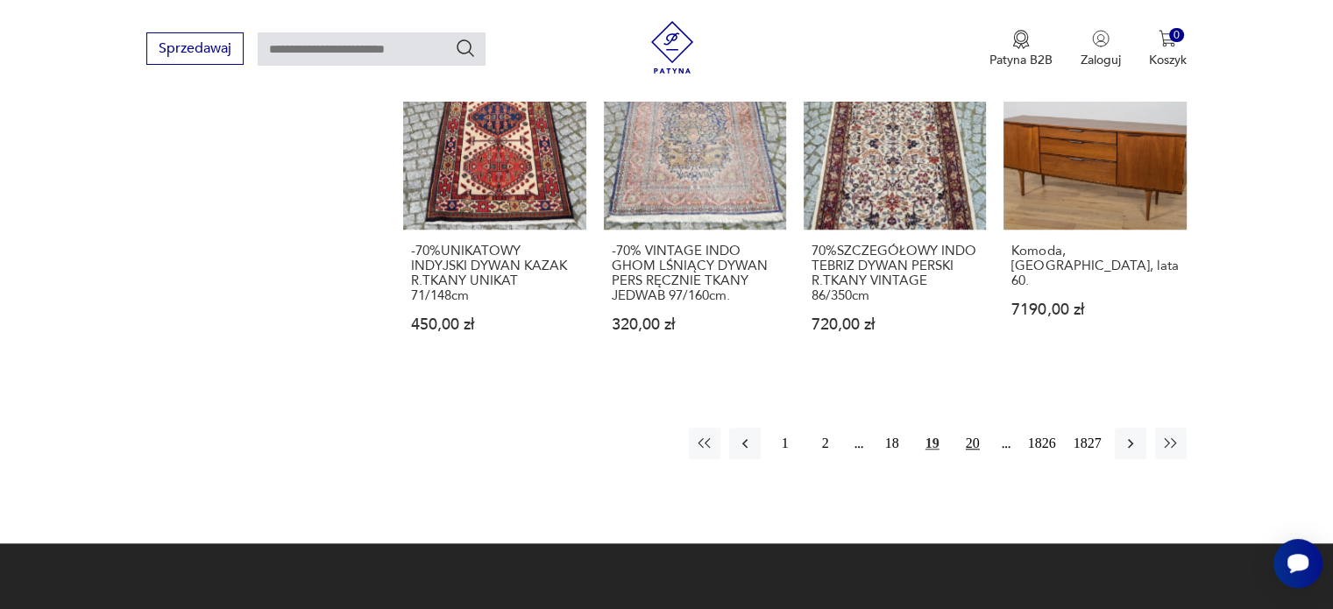
click at [973, 430] on button "20" at bounding box center [973, 444] width 32 height 32
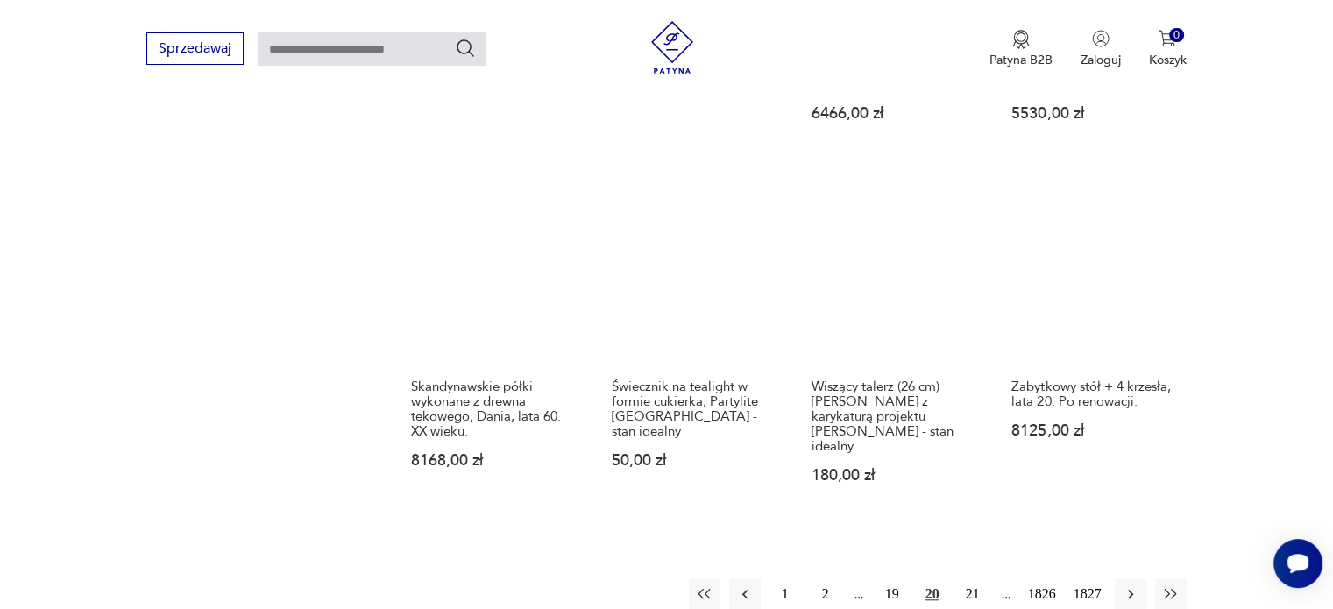
scroll to position [1469, 0]
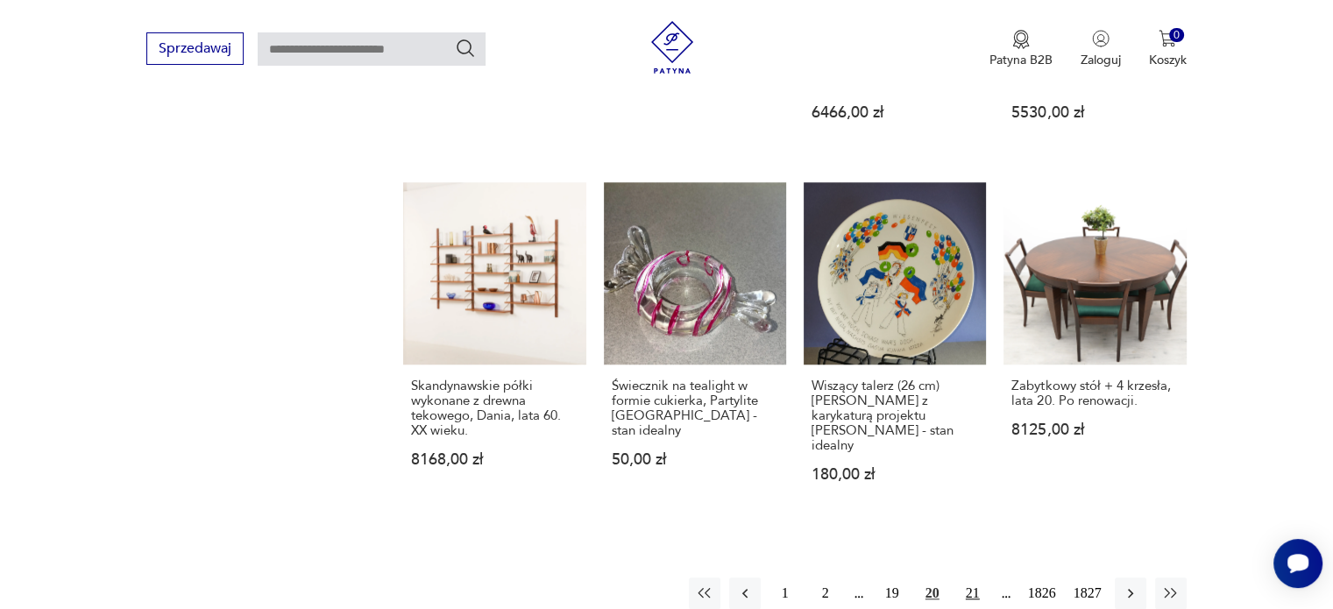
click at [971, 577] on button "21" at bounding box center [973, 593] width 32 height 32
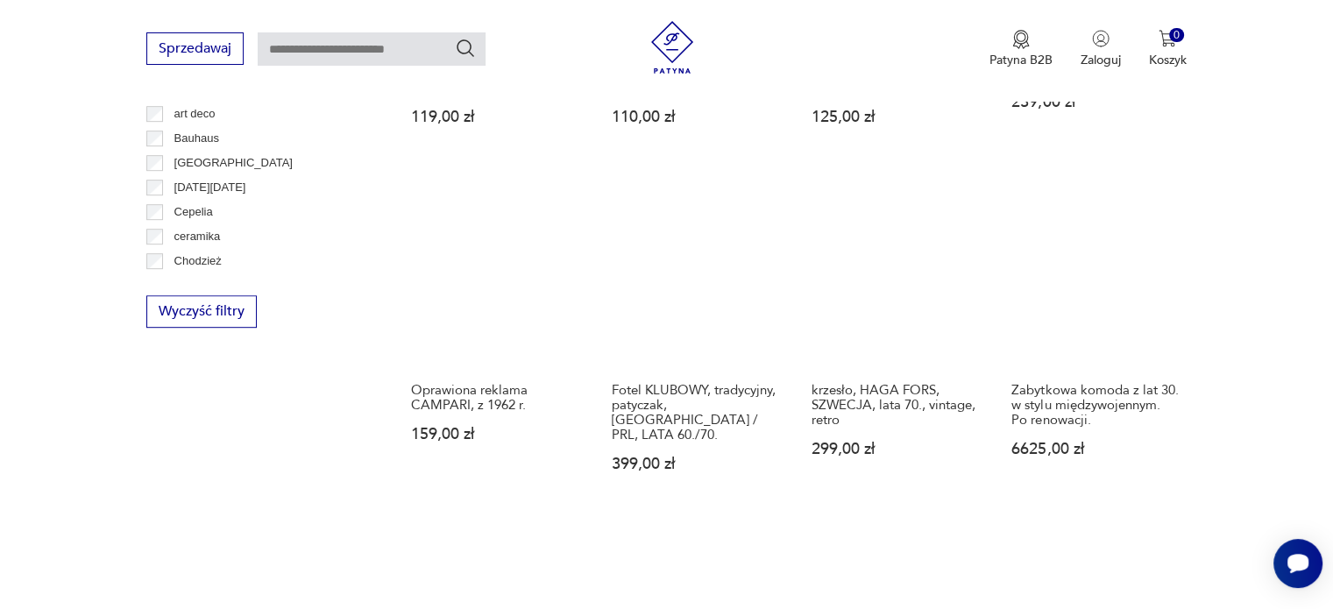
scroll to position [1016, 0]
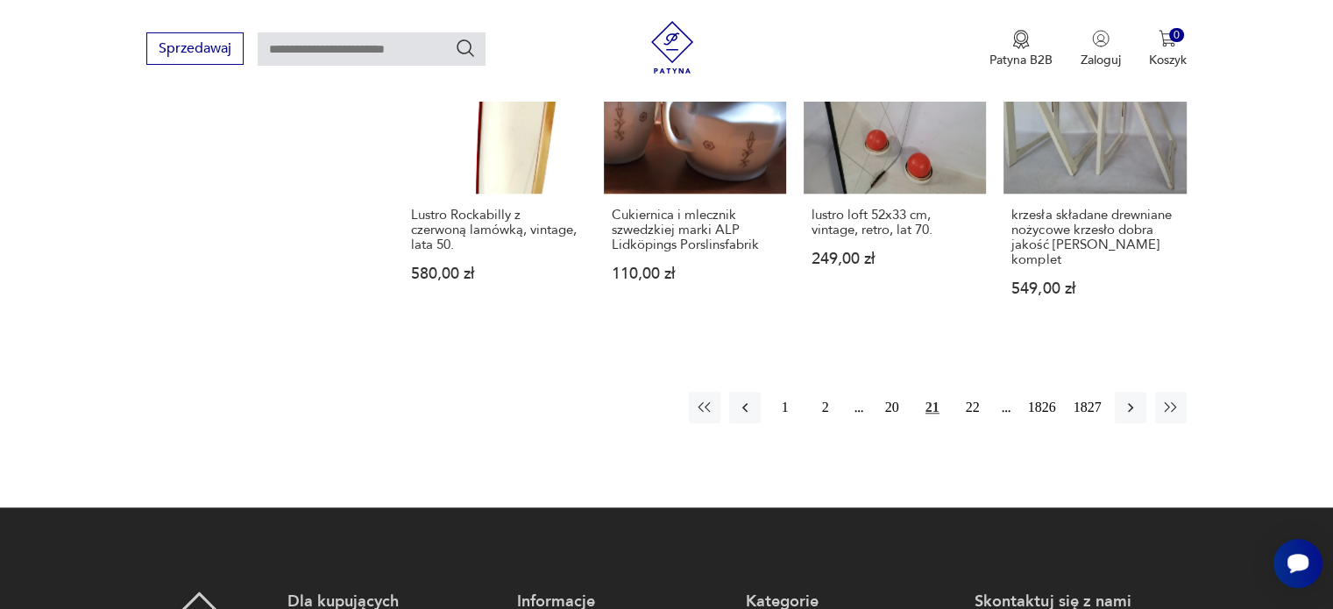
click at [883, 271] on div "lustro loft 52x33 cm, vintage, retro, lat 70. 249,00 zł" at bounding box center [894, 247] width 182 height 107
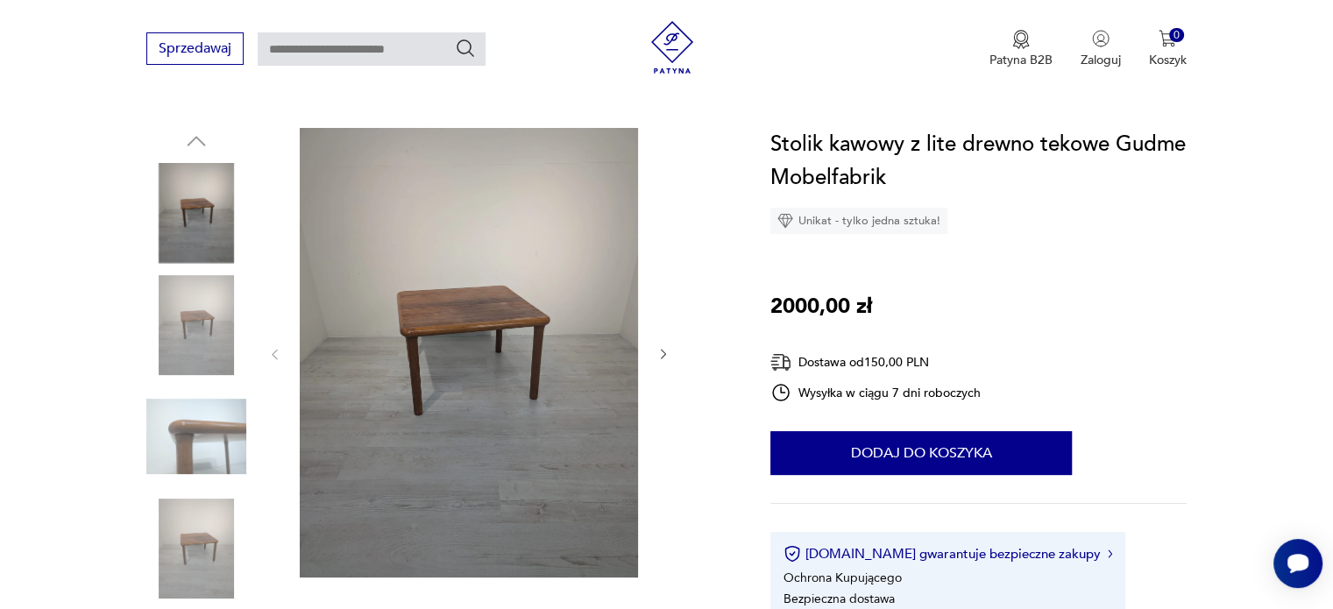
scroll to position [163, 0]
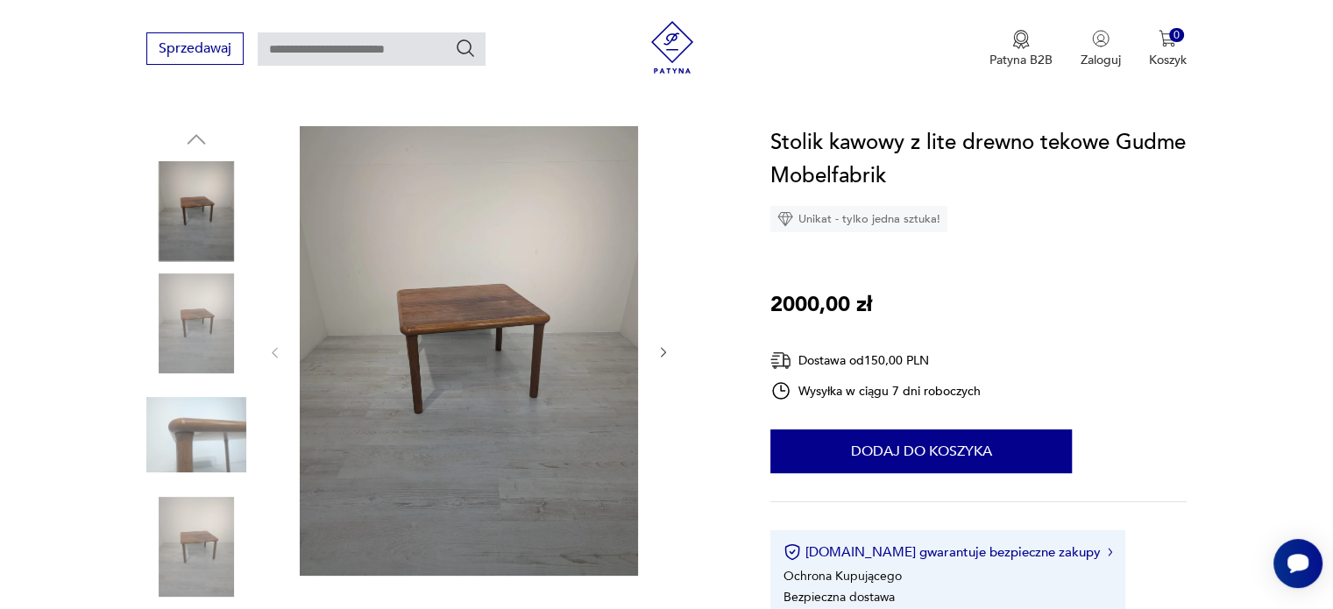
click at [210, 348] on img at bounding box center [196, 323] width 100 height 100
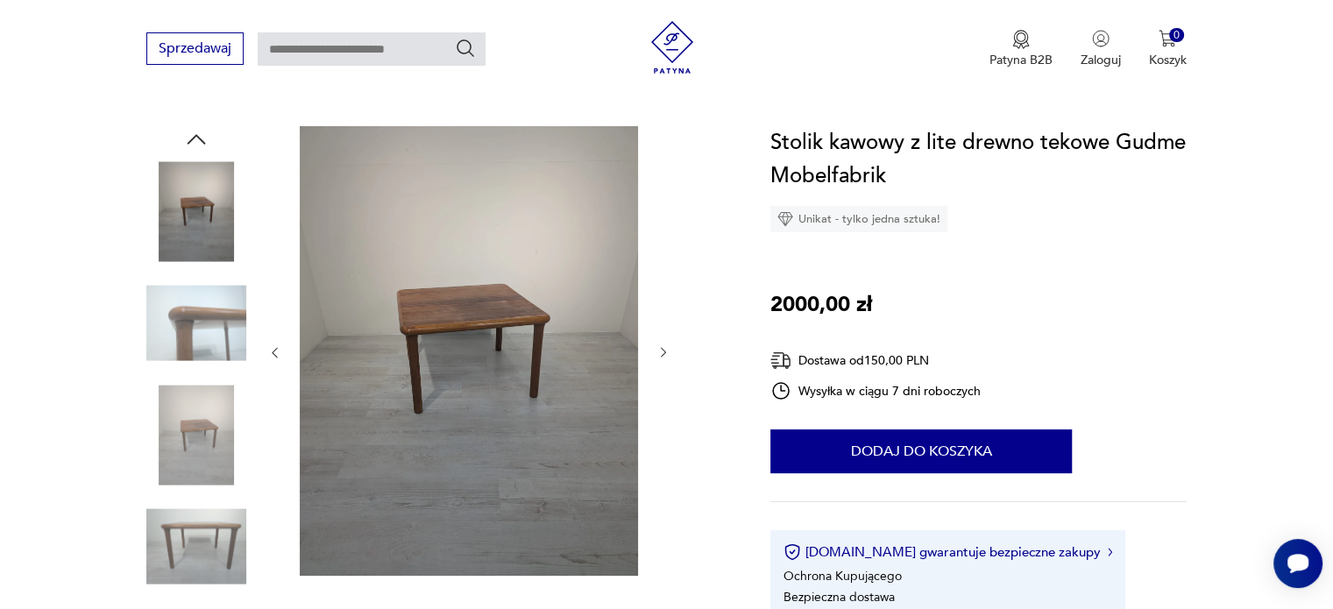
click at [210, 348] on img at bounding box center [196, 323] width 100 height 100
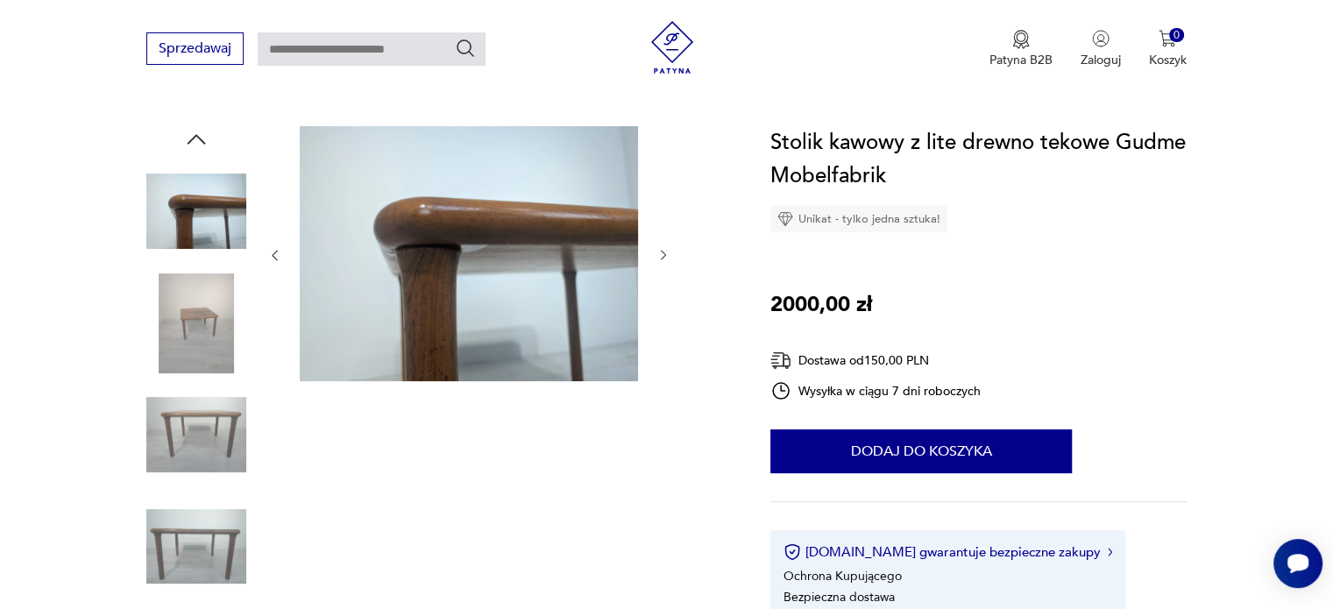
click at [210, 348] on img at bounding box center [196, 323] width 100 height 100
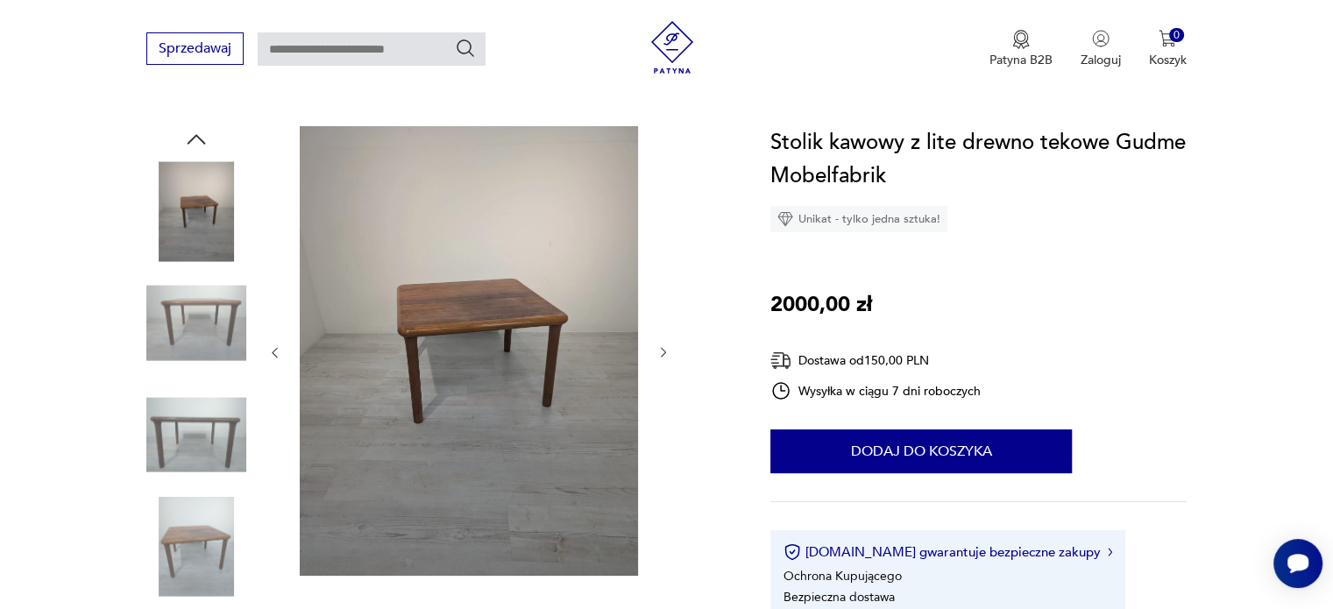
click at [210, 348] on img at bounding box center [196, 323] width 100 height 100
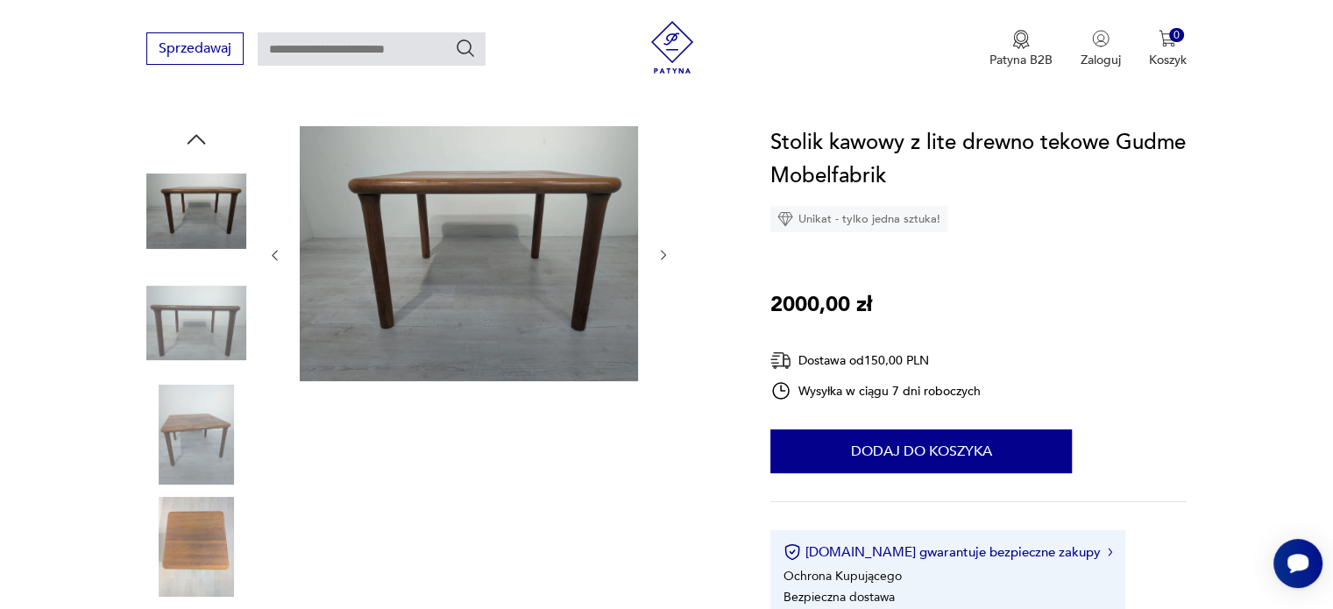
click at [210, 348] on img at bounding box center [196, 323] width 100 height 100
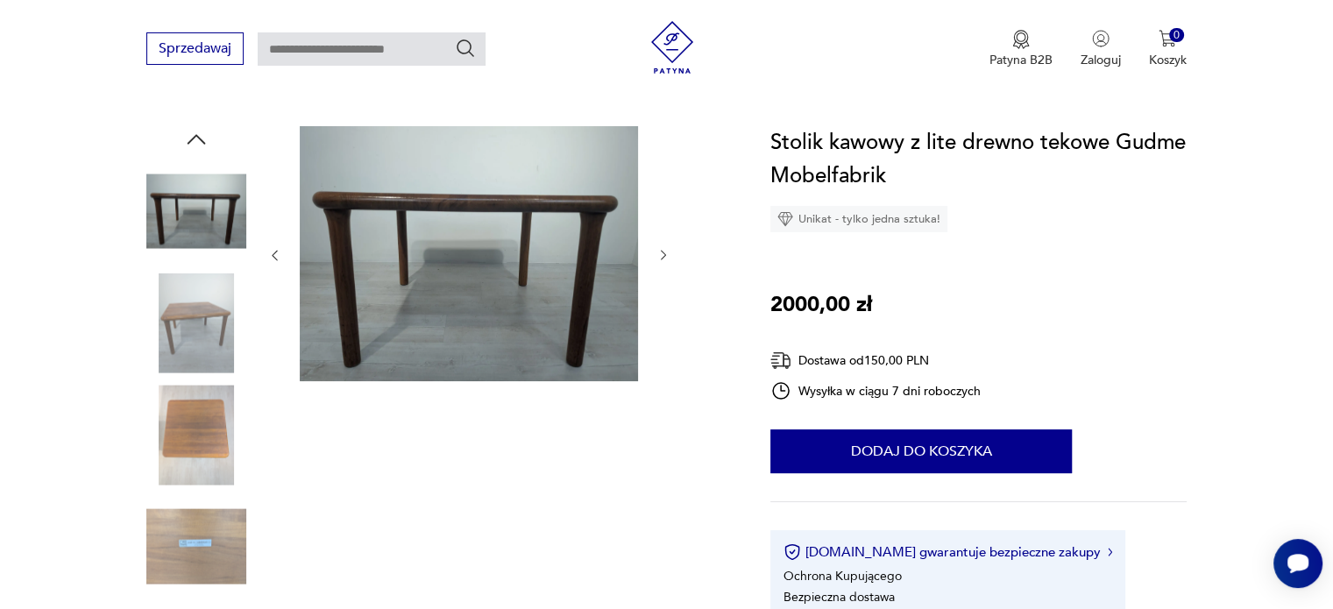
click at [210, 348] on img at bounding box center [196, 323] width 100 height 100
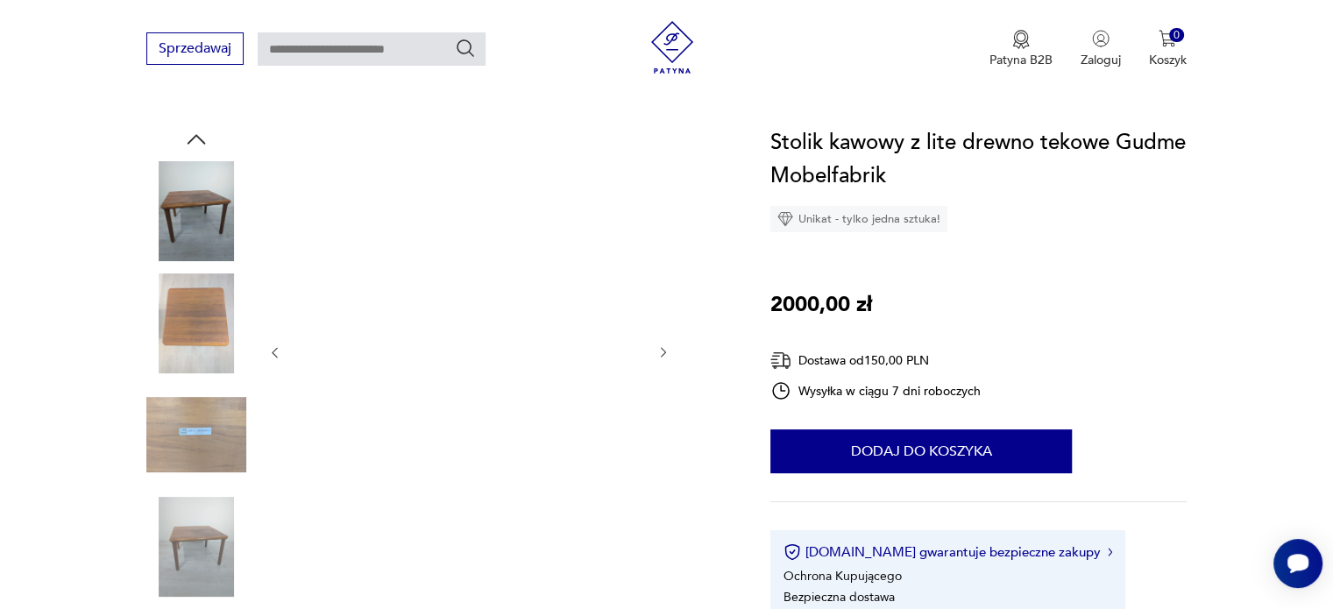
click at [210, 348] on img at bounding box center [196, 323] width 100 height 100
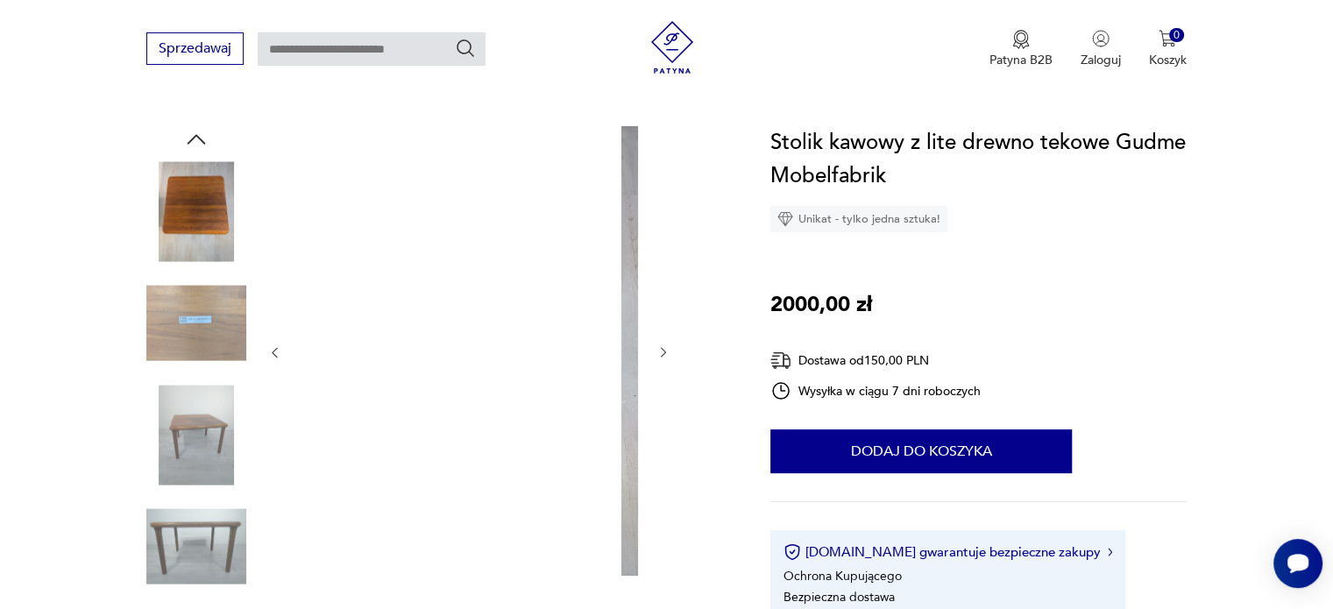
click at [210, 348] on img at bounding box center [196, 323] width 100 height 100
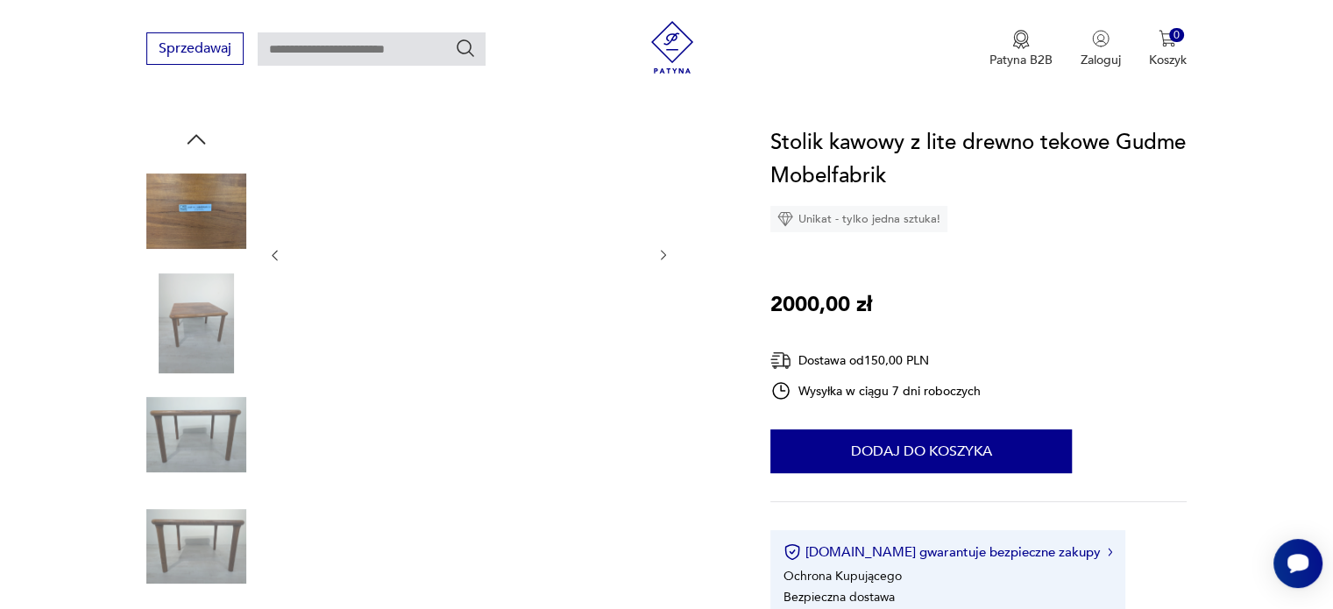
click at [210, 348] on img at bounding box center [196, 323] width 100 height 100
